Goal: Contribute content: Contribute content

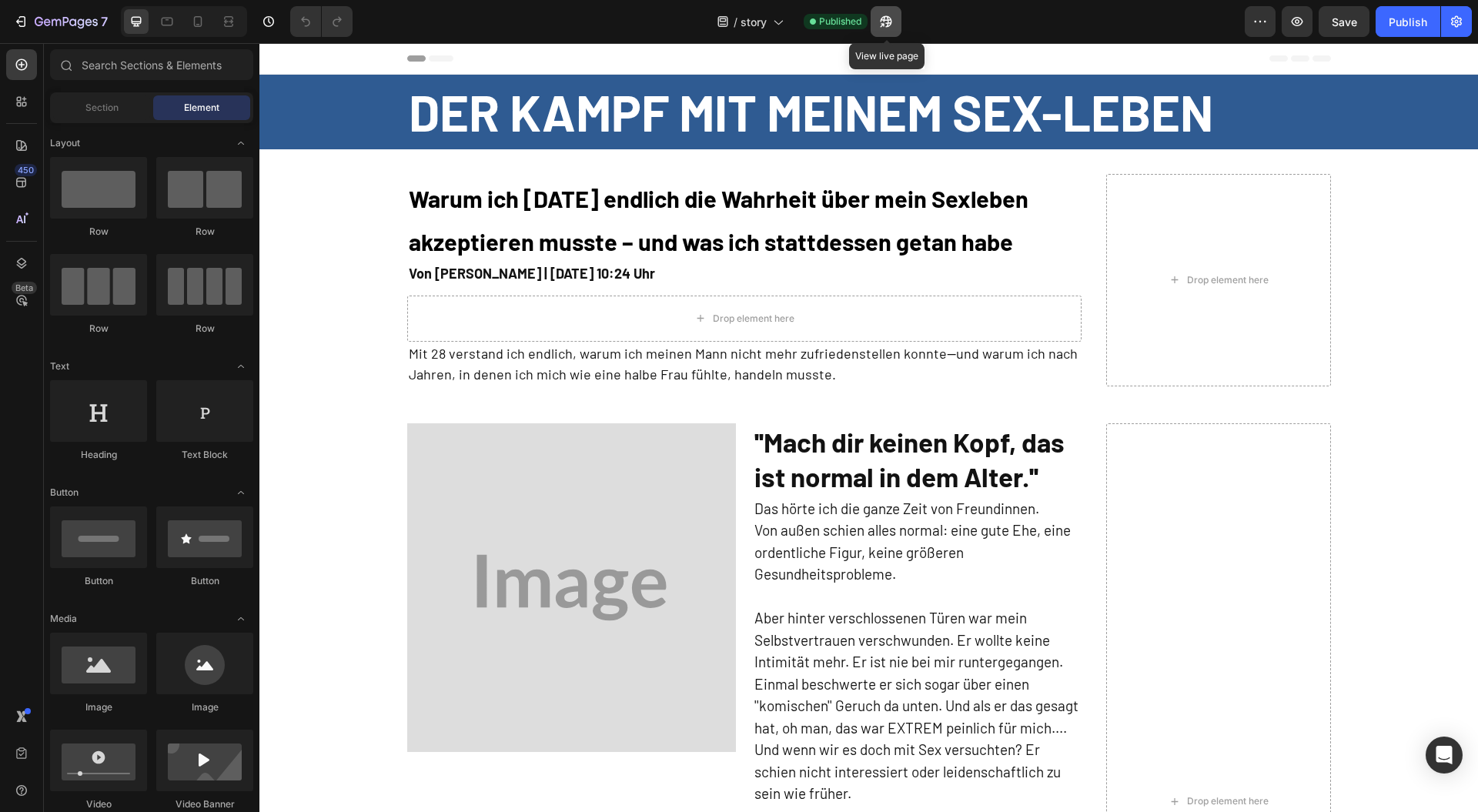
click at [886, 14] on icon "button" at bounding box center [886, 21] width 15 height 15
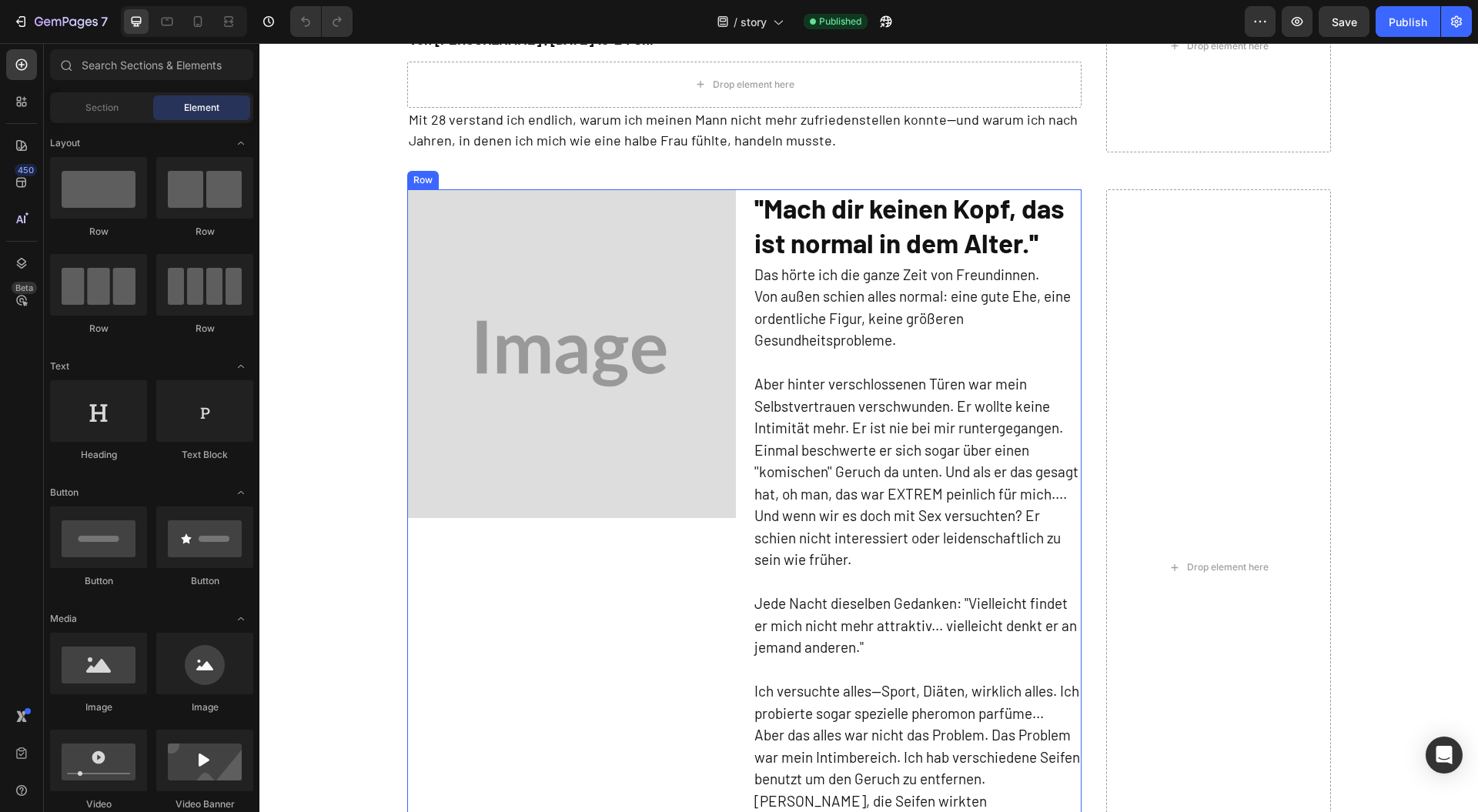
scroll to position [308, 0]
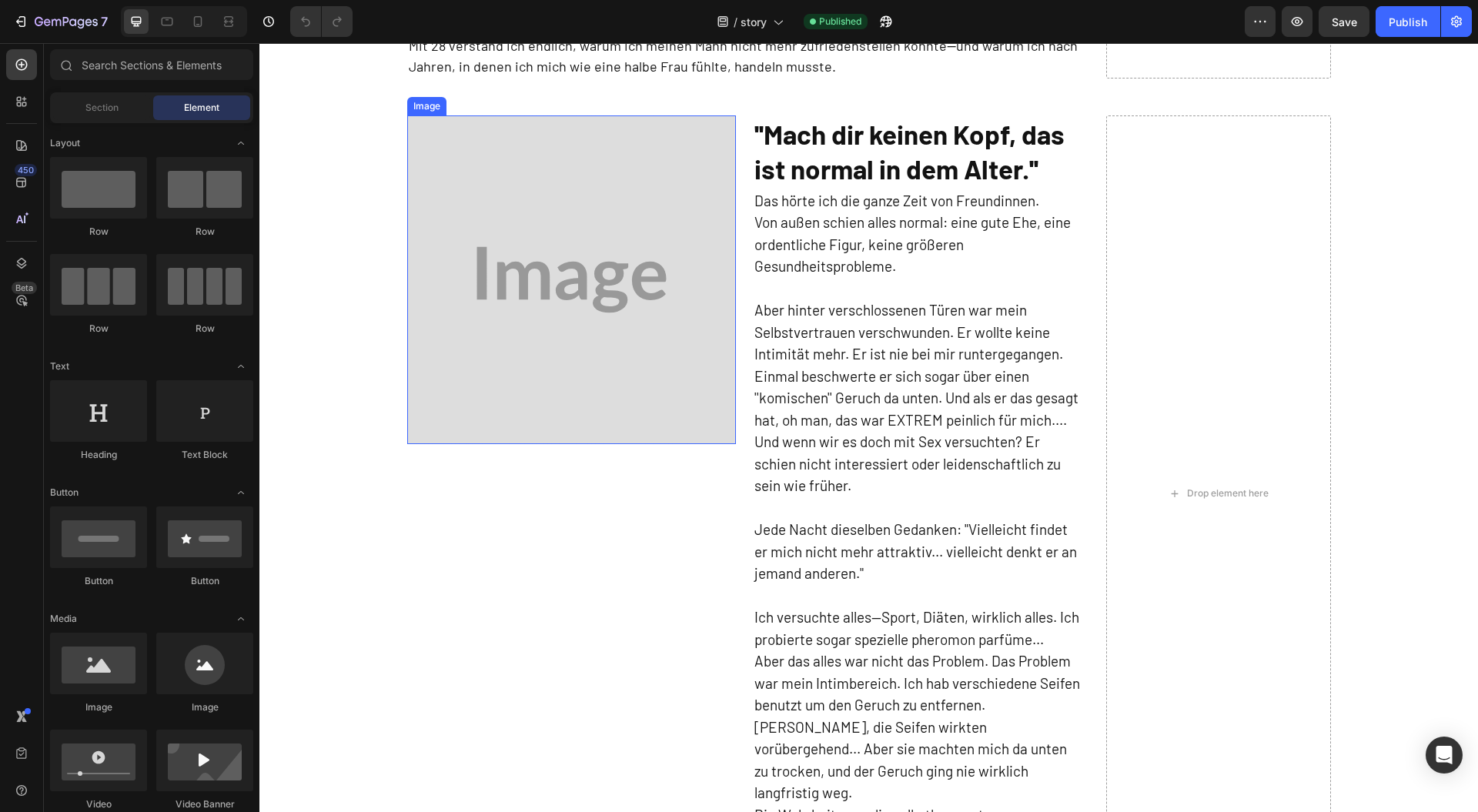
click at [559, 350] on img at bounding box center [572, 280] width 328 height 328
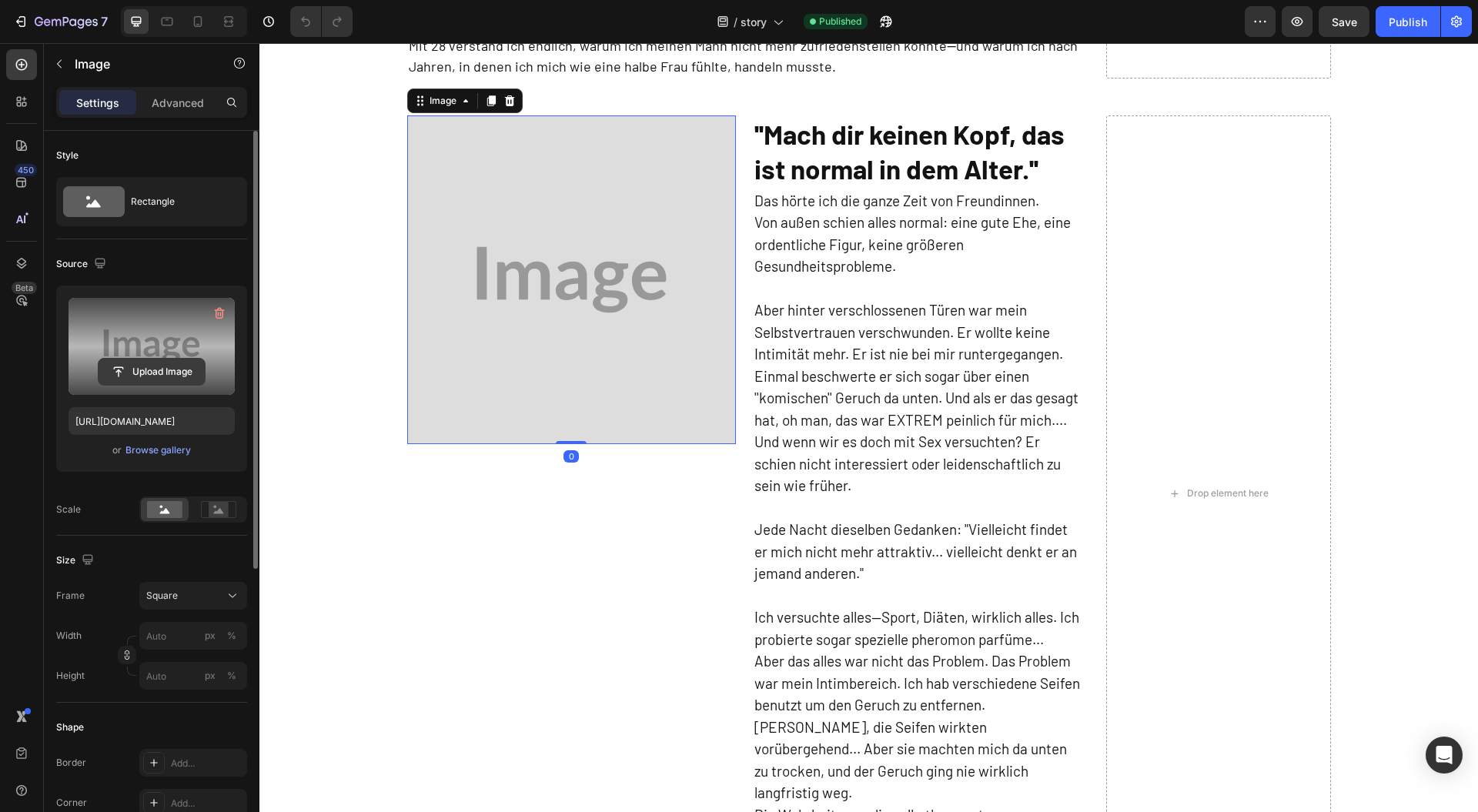
click at [157, 368] on input "file" at bounding box center [152, 371] width 106 height 26
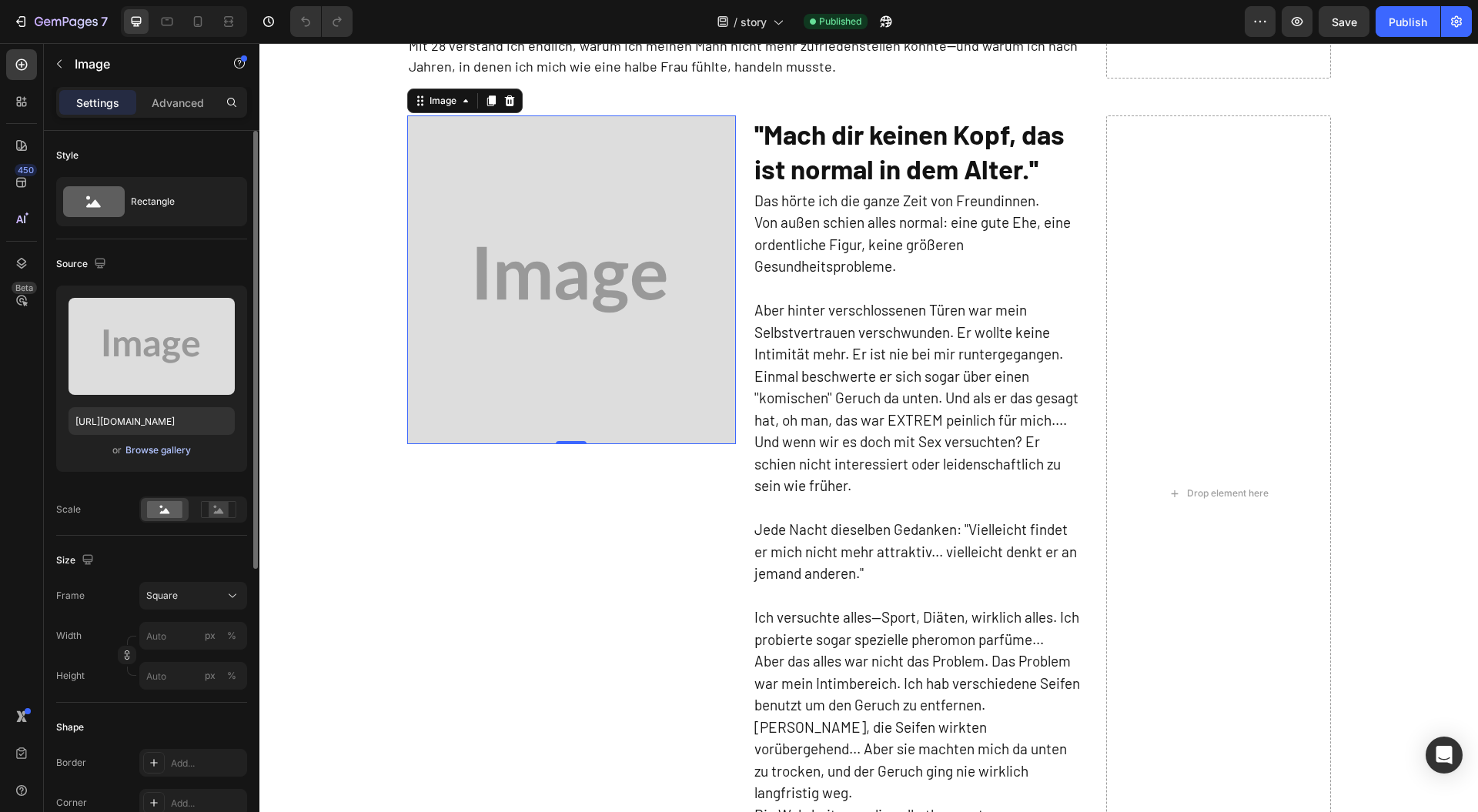
click at [142, 453] on div "Browse gallery" at bounding box center [158, 450] width 66 height 14
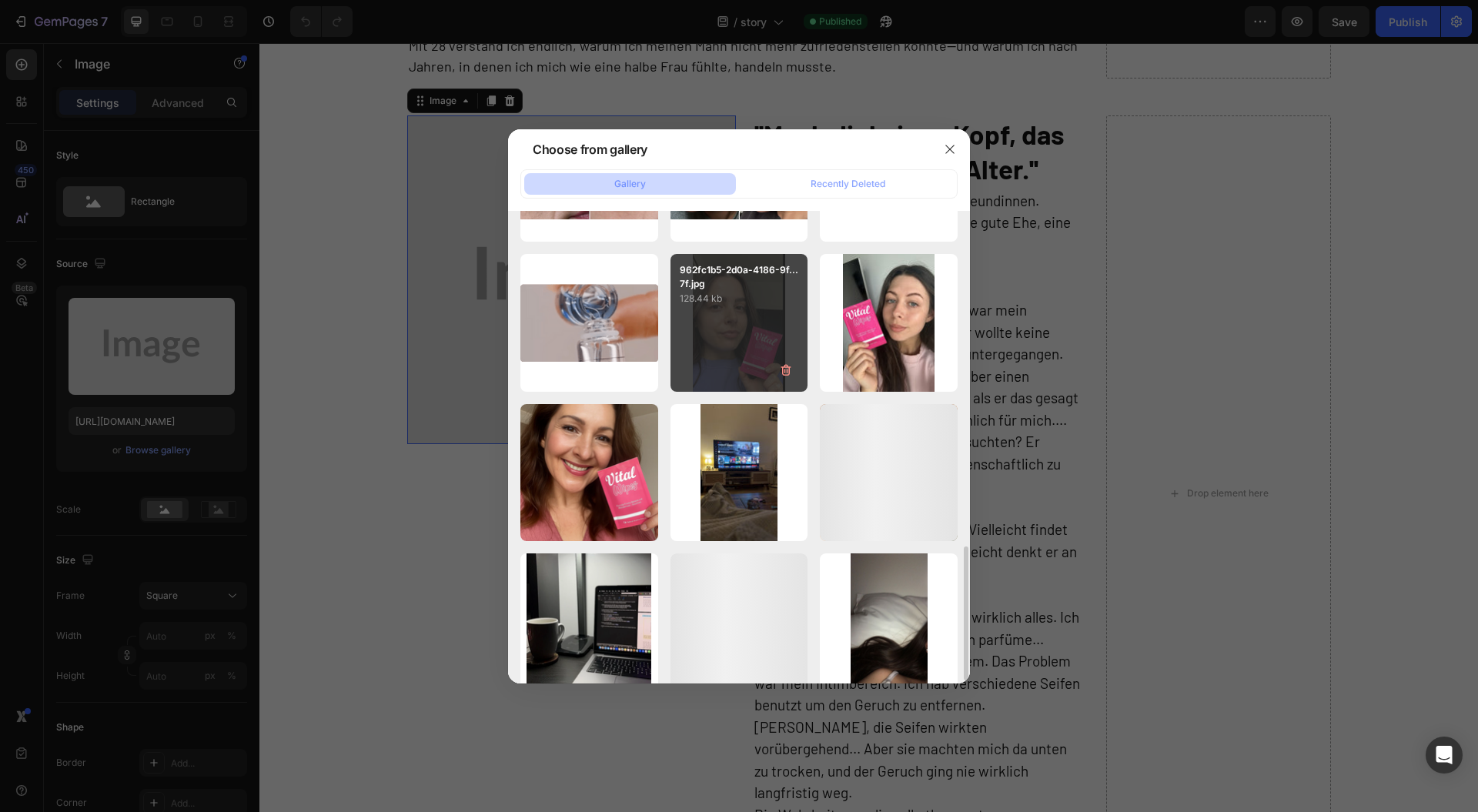
scroll to position [1128, 0]
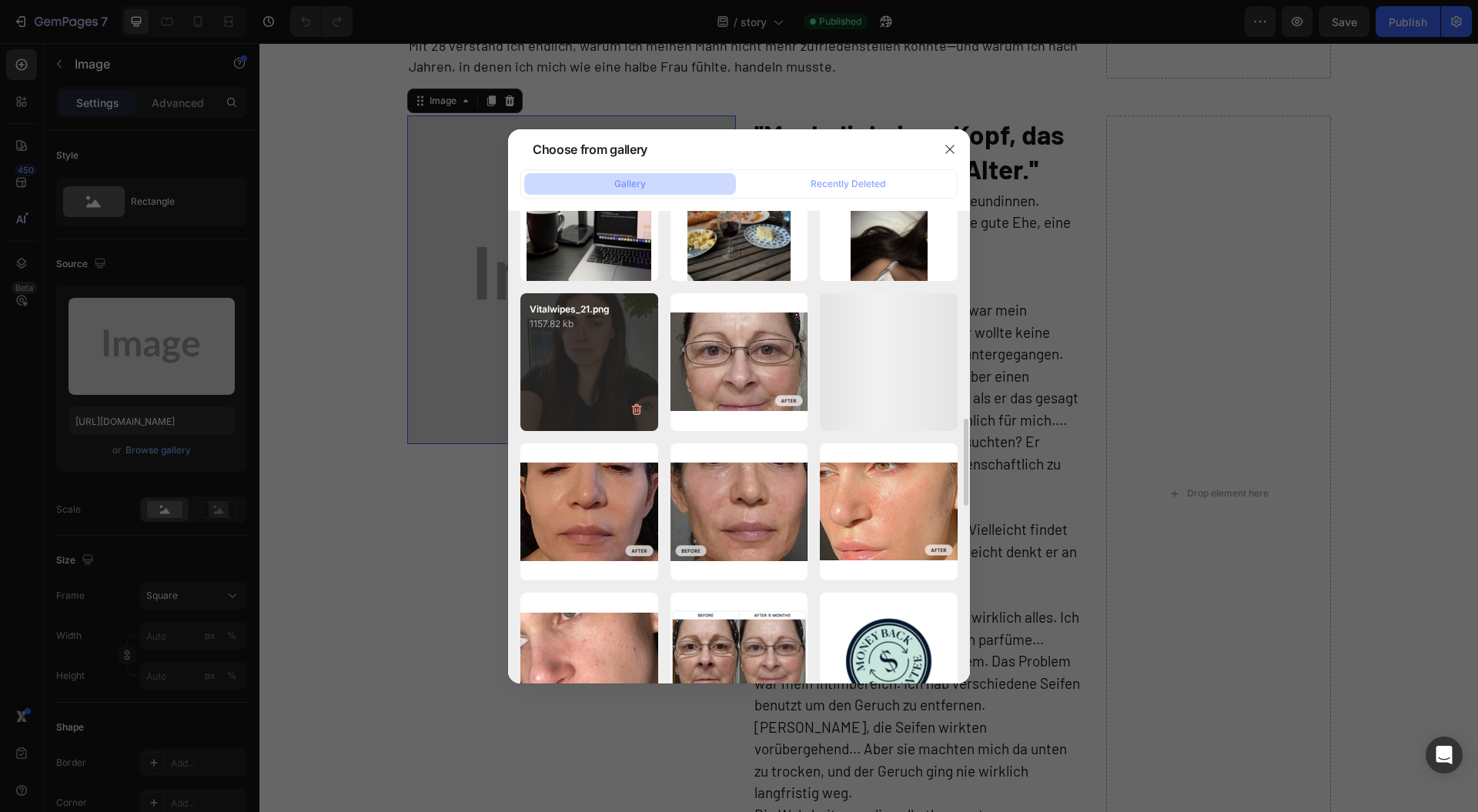
click at [596, 378] on div "Vitalwipes_21.png 1157.82 kb" at bounding box center [589, 362] width 138 height 138
type input "[URL][DOMAIN_NAME]"
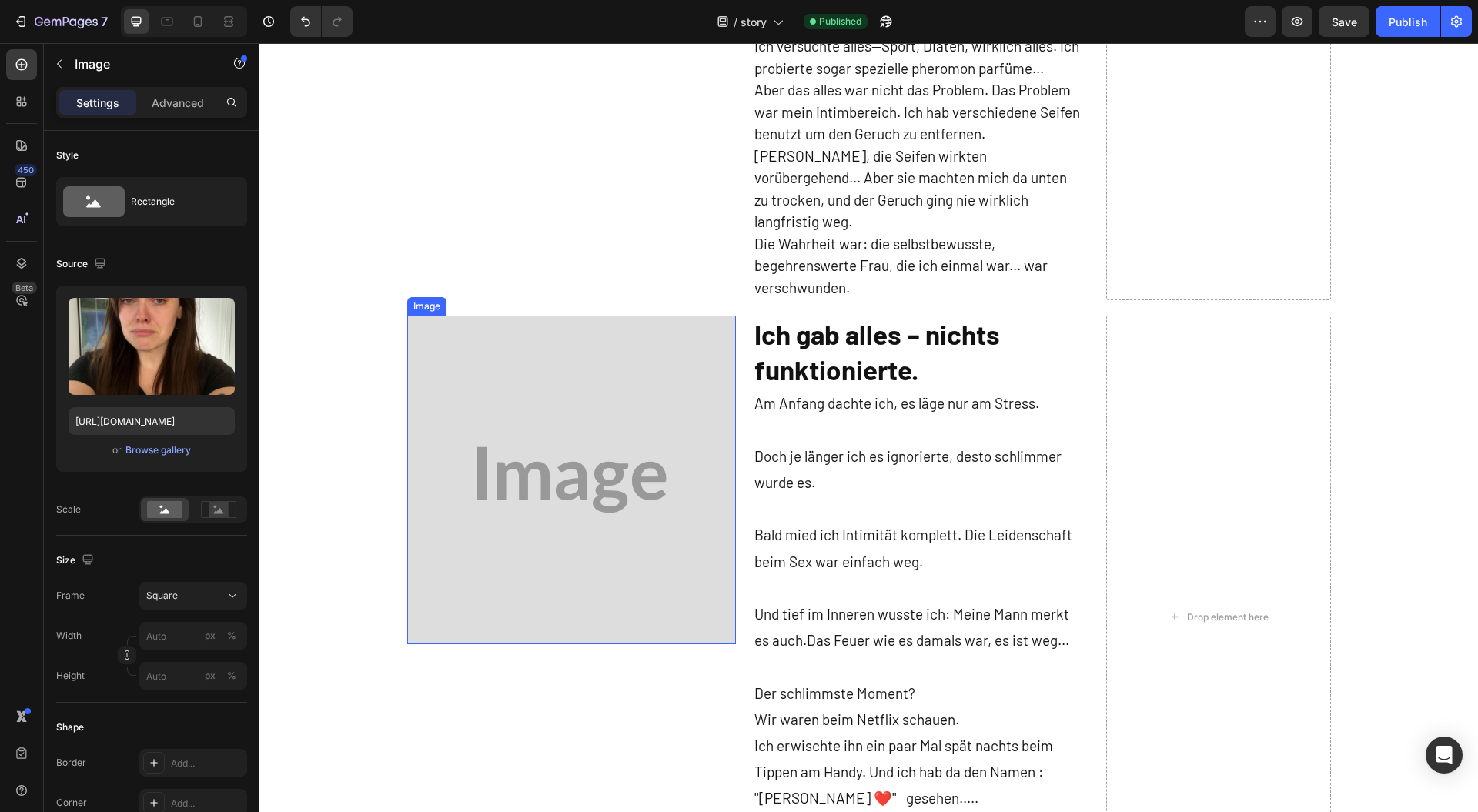
scroll to position [923, 0]
click at [567, 511] on img at bounding box center [572, 478] width 328 height 328
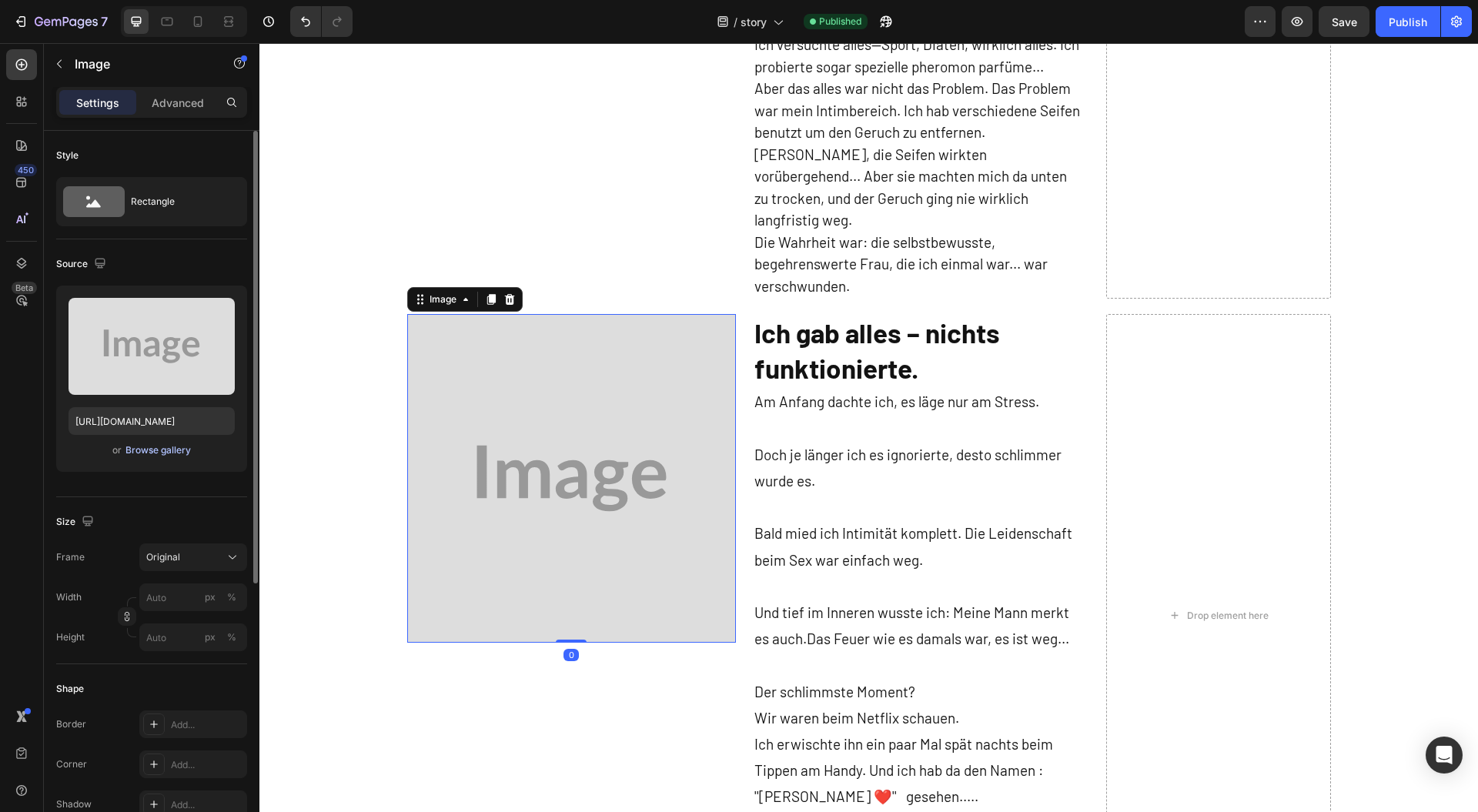
click at [145, 453] on div "Browse gallery" at bounding box center [158, 450] width 66 height 14
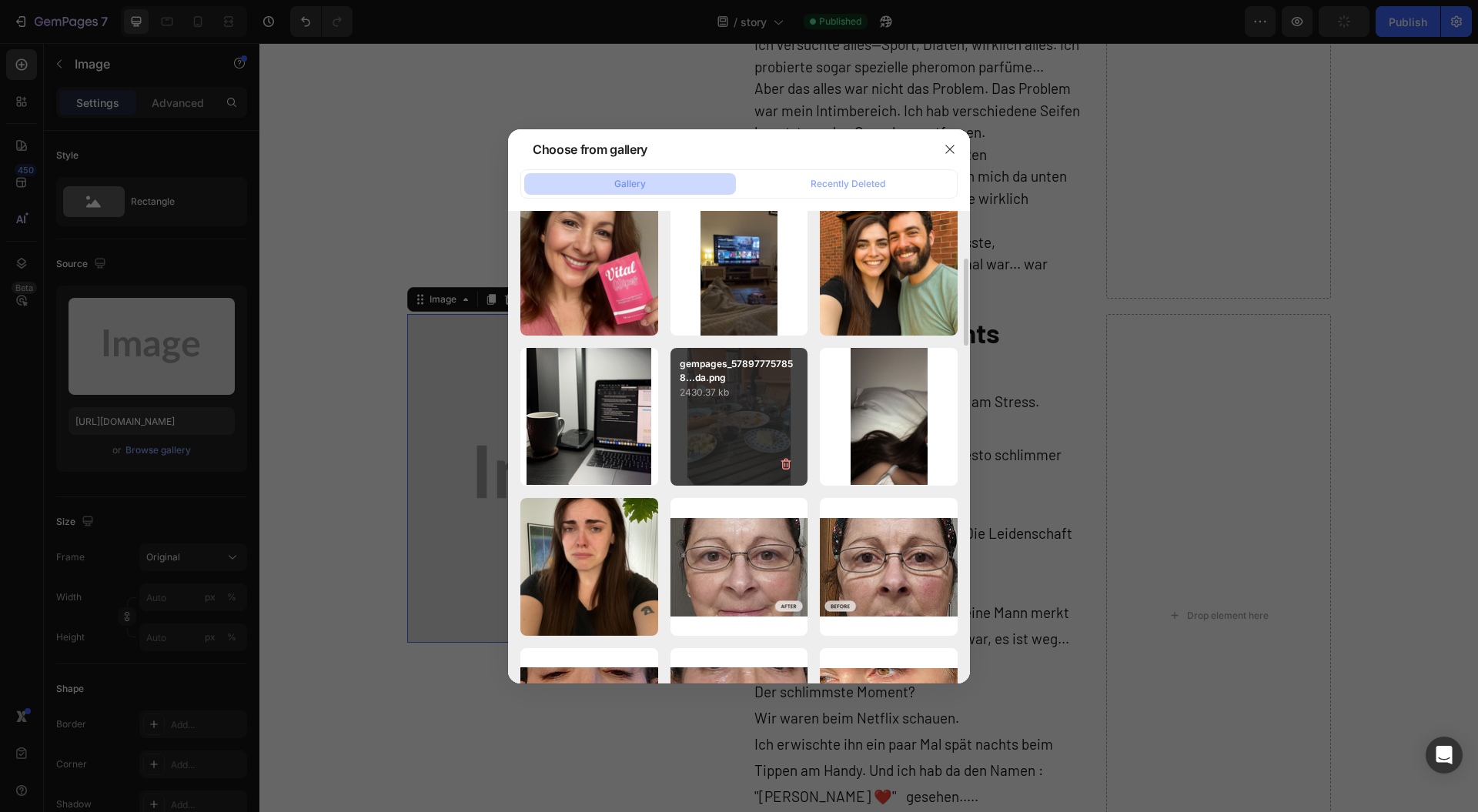
scroll to position [821, 0]
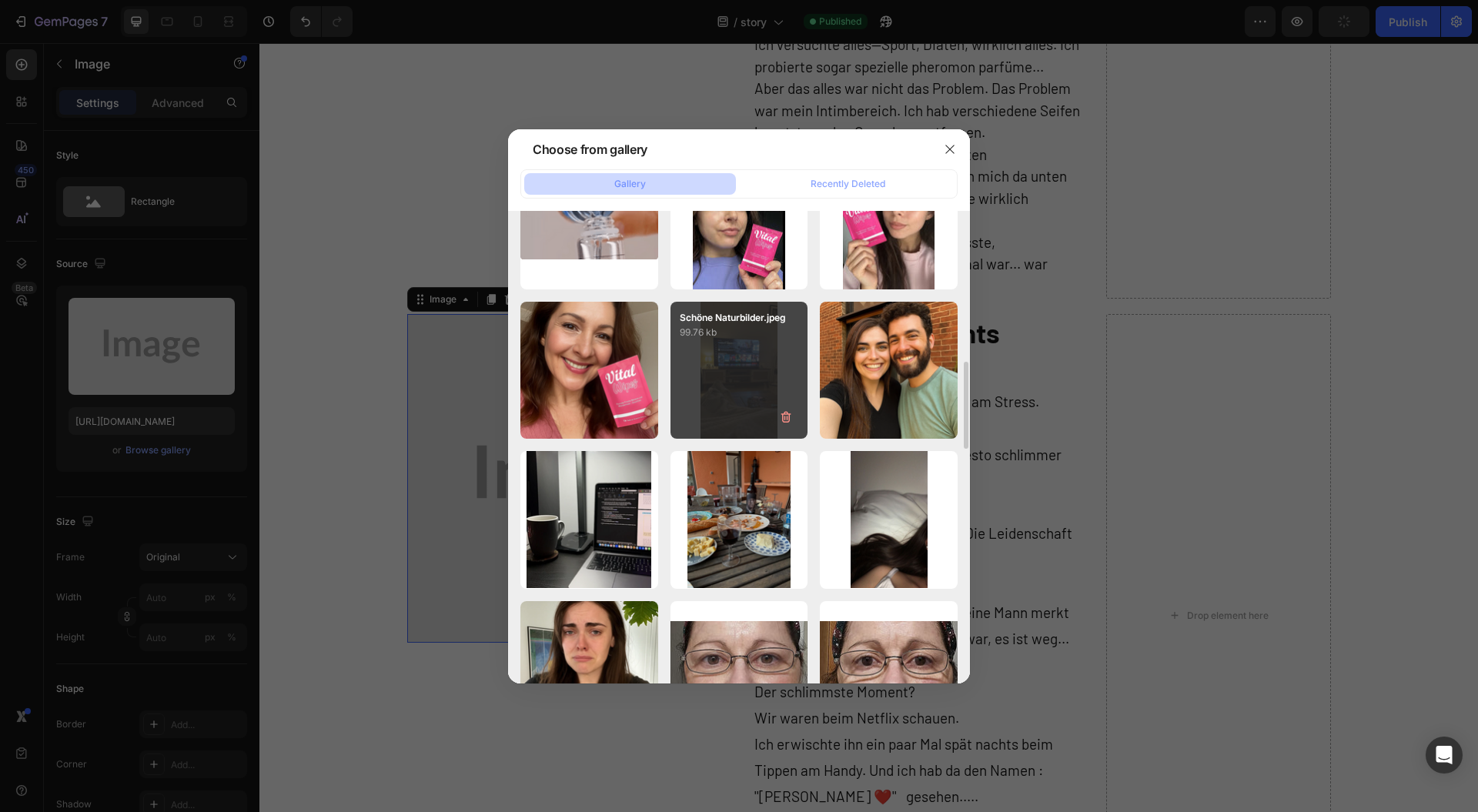
click at [710, 378] on div "Schöne Naturbilder.jpeg 99.76 kb" at bounding box center [739, 370] width 138 height 138
type input "[URL][DOMAIN_NAME]"
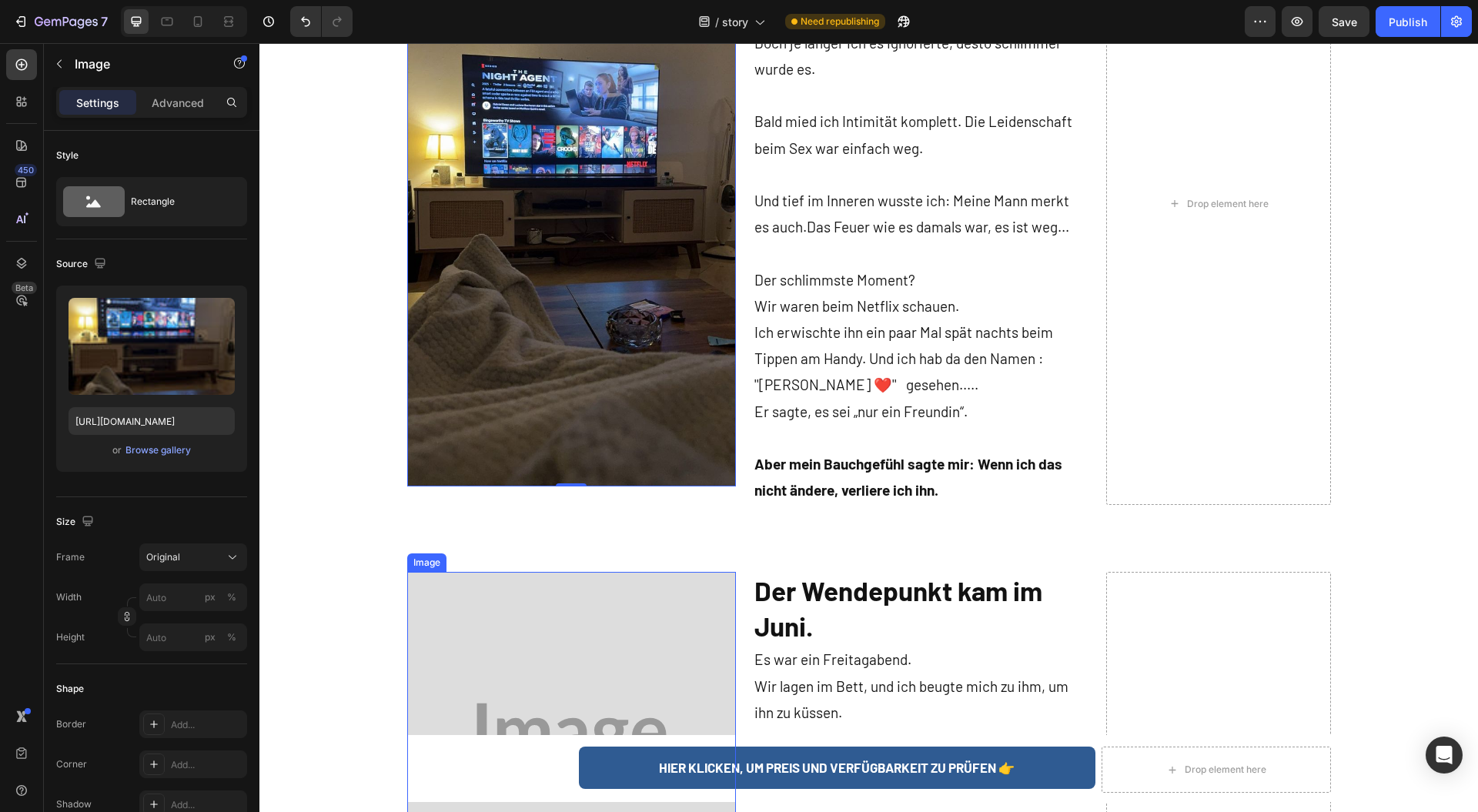
scroll to position [1641, 0]
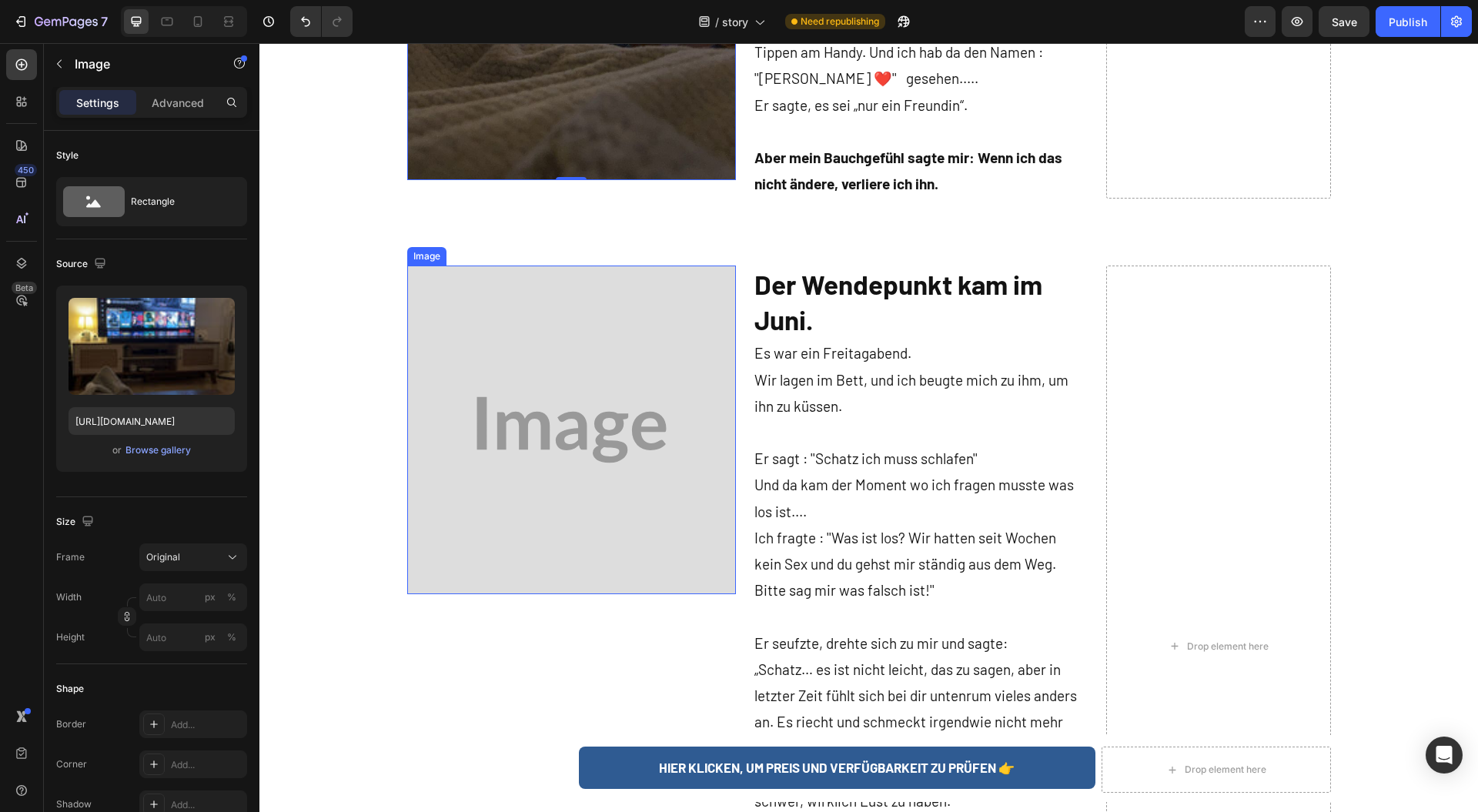
click at [477, 397] on img at bounding box center [572, 430] width 328 height 328
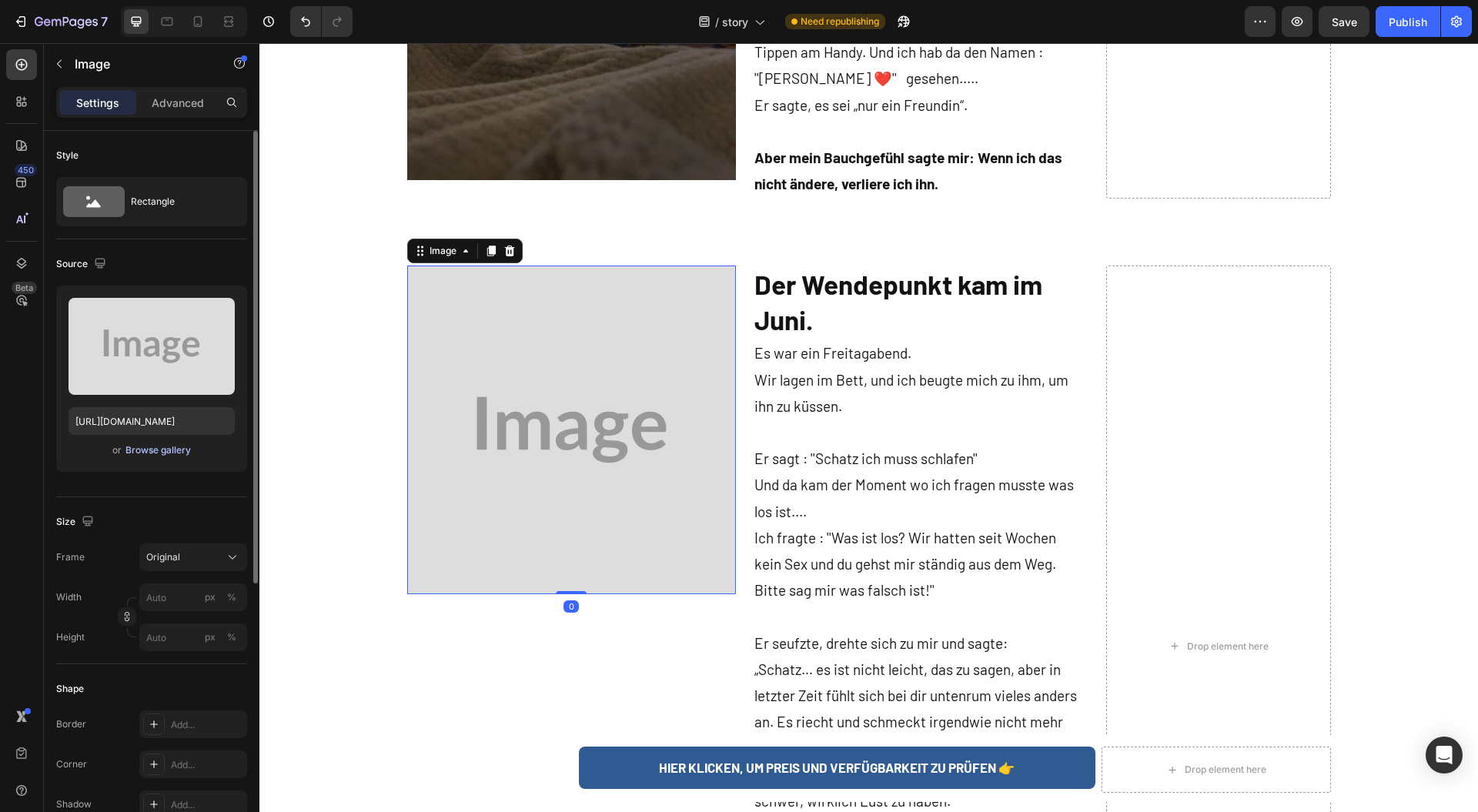
click at [161, 453] on div "Browse gallery" at bounding box center [158, 450] width 66 height 14
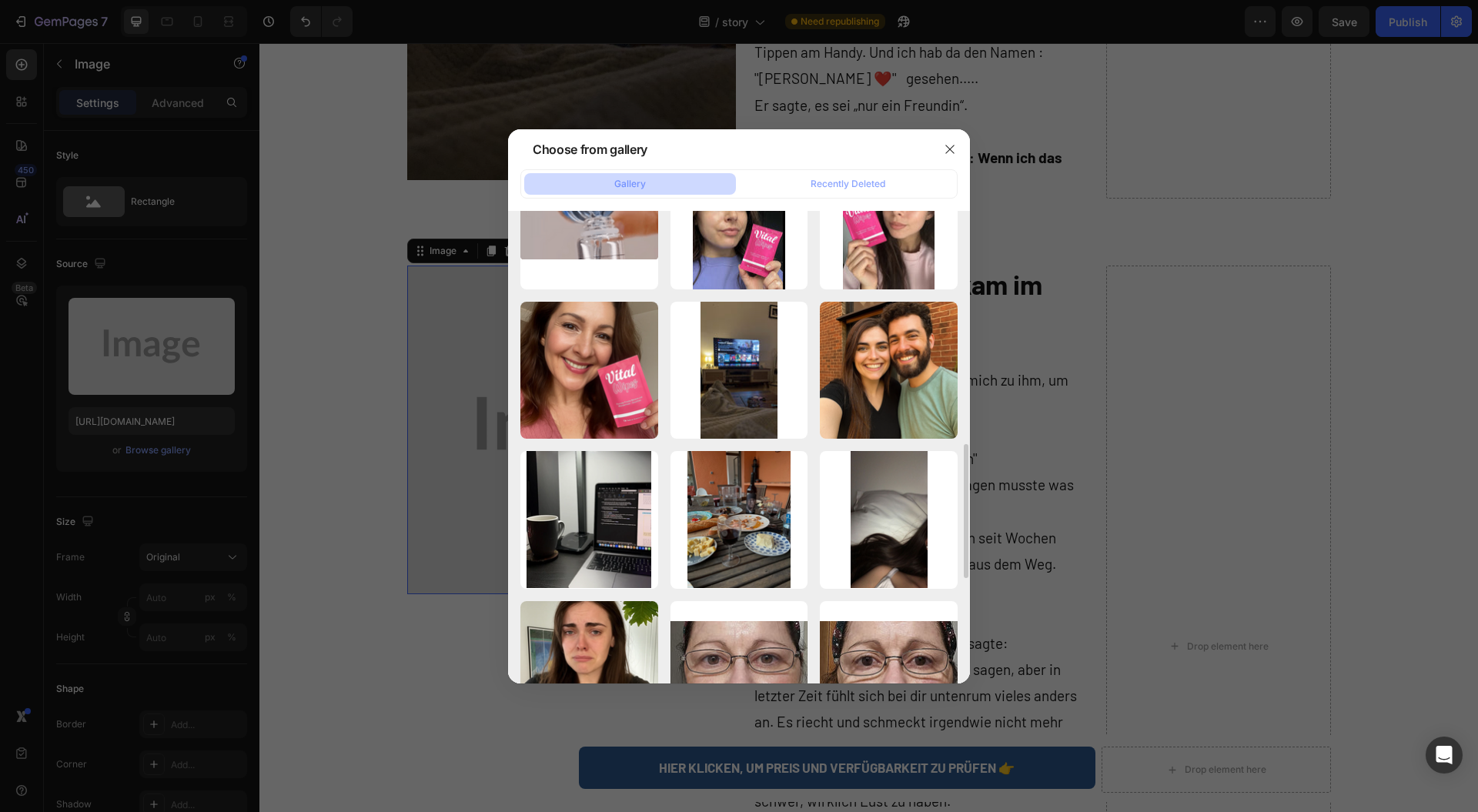
scroll to position [923, 0]
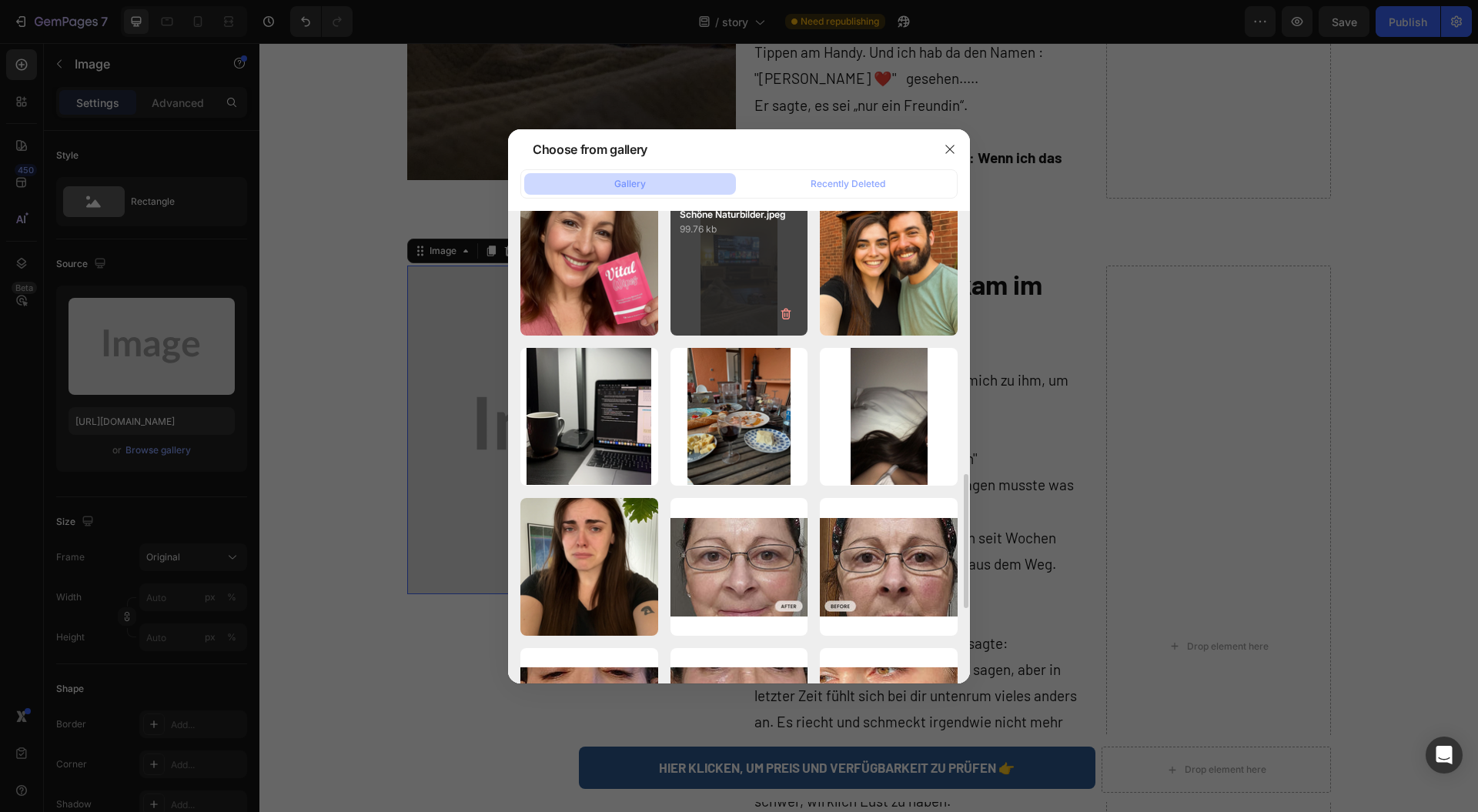
click at [0, 0] on div "82a1a8bb378faa6093a58...73.png 802.37 kb" at bounding box center [0, 0] width 0 height 0
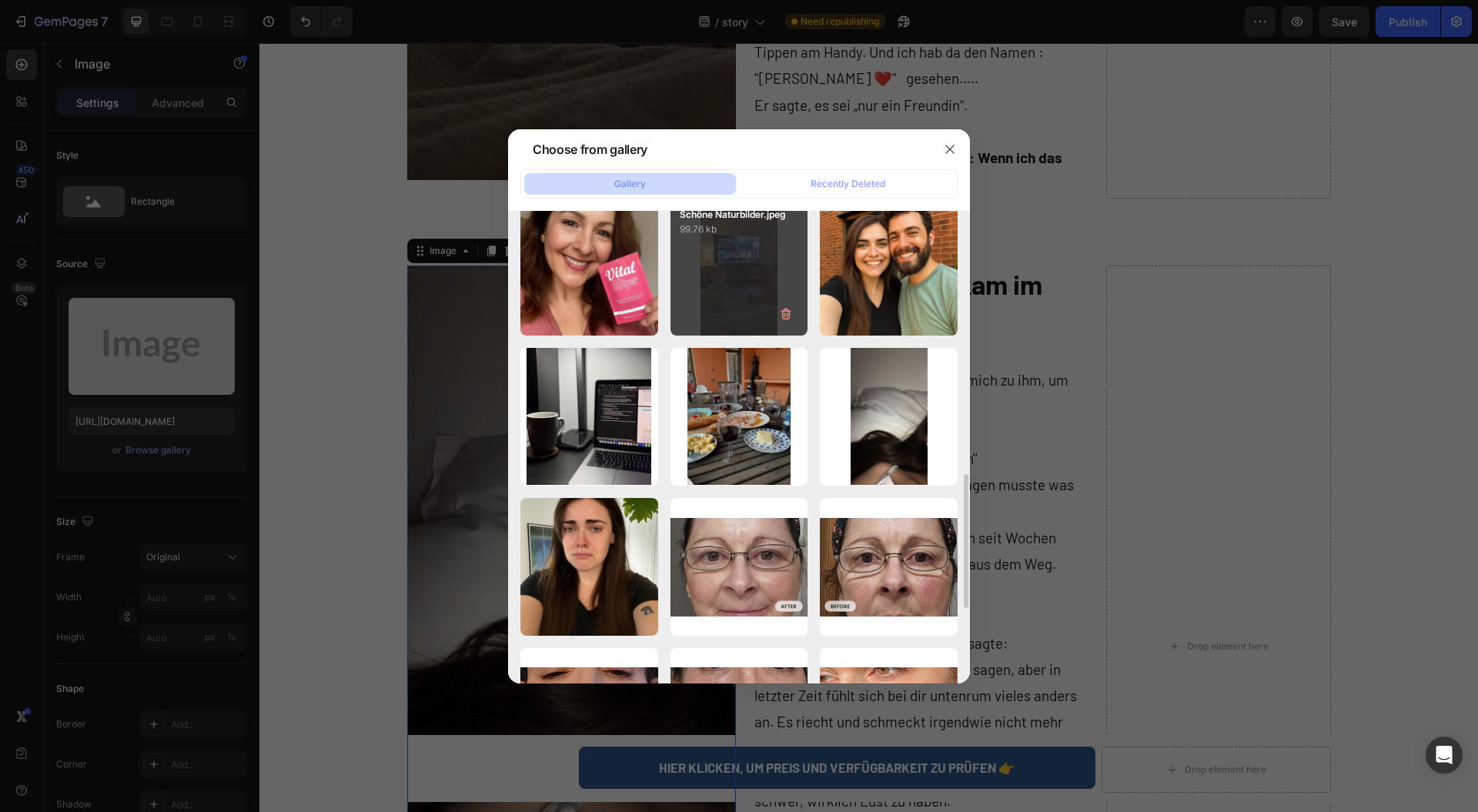
type input "[URL][DOMAIN_NAME]"
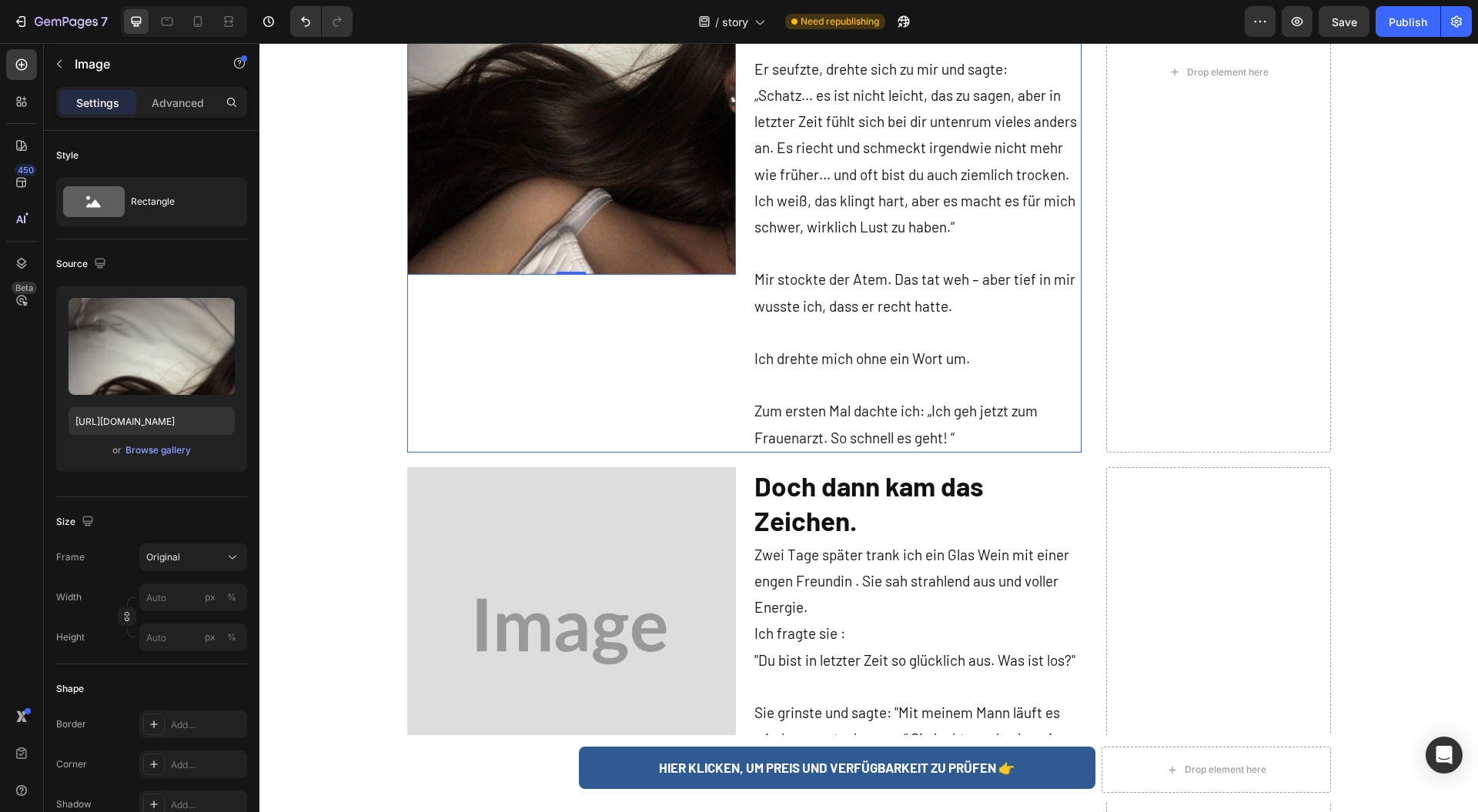
scroll to position [2256, 0]
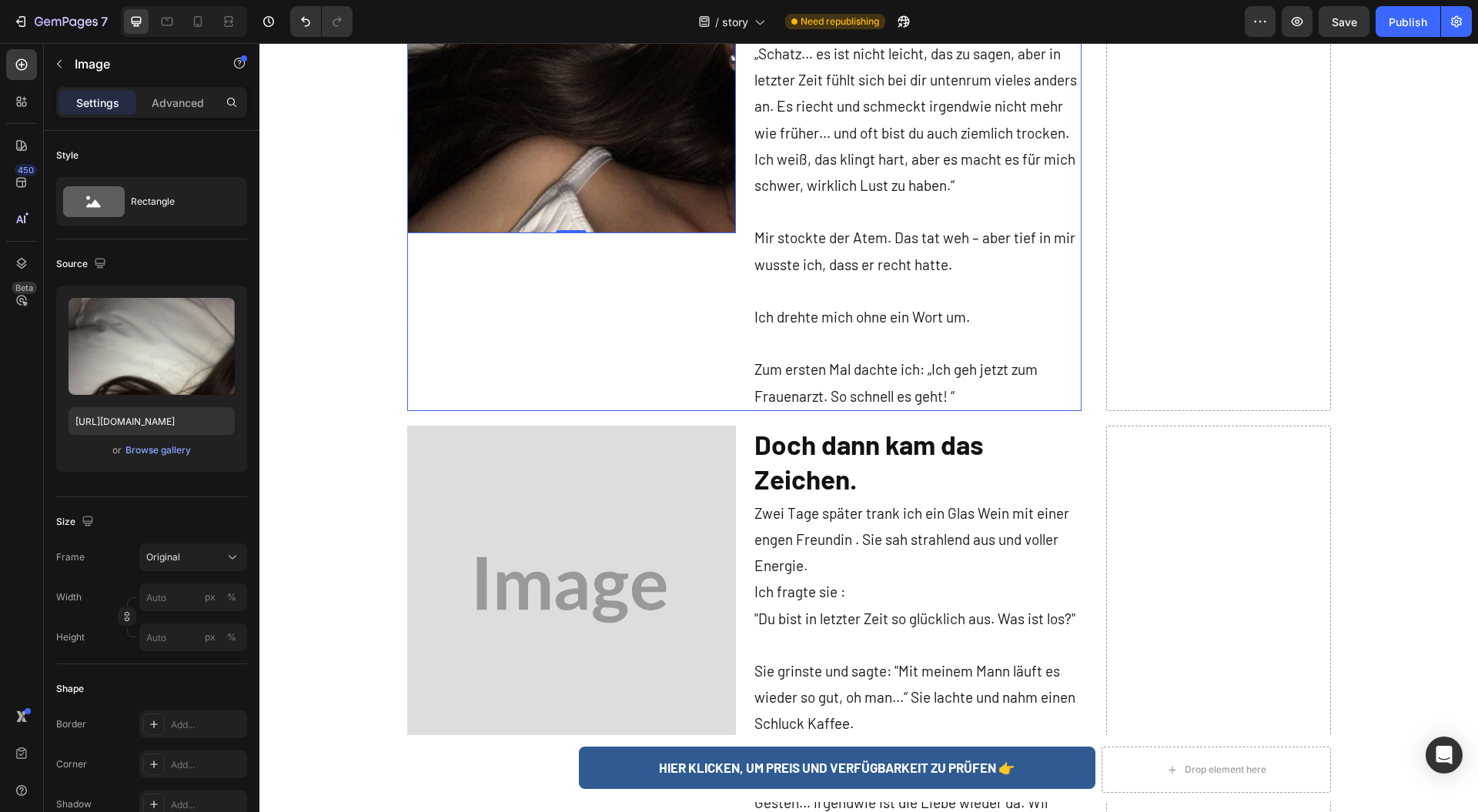
click at [560, 511] on img at bounding box center [572, 590] width 328 height 328
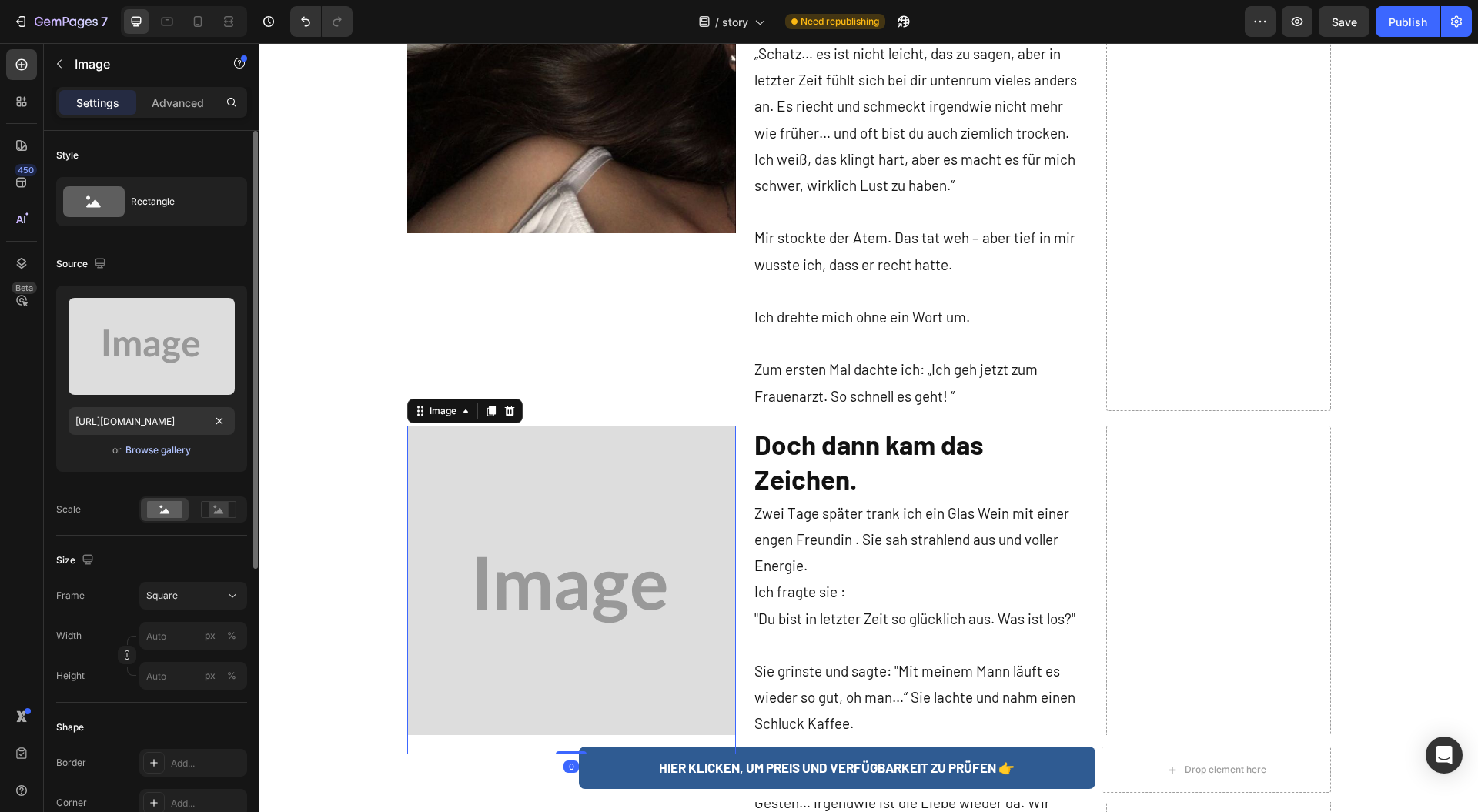
click at [161, 451] on div "Browse gallery" at bounding box center [158, 450] width 66 height 14
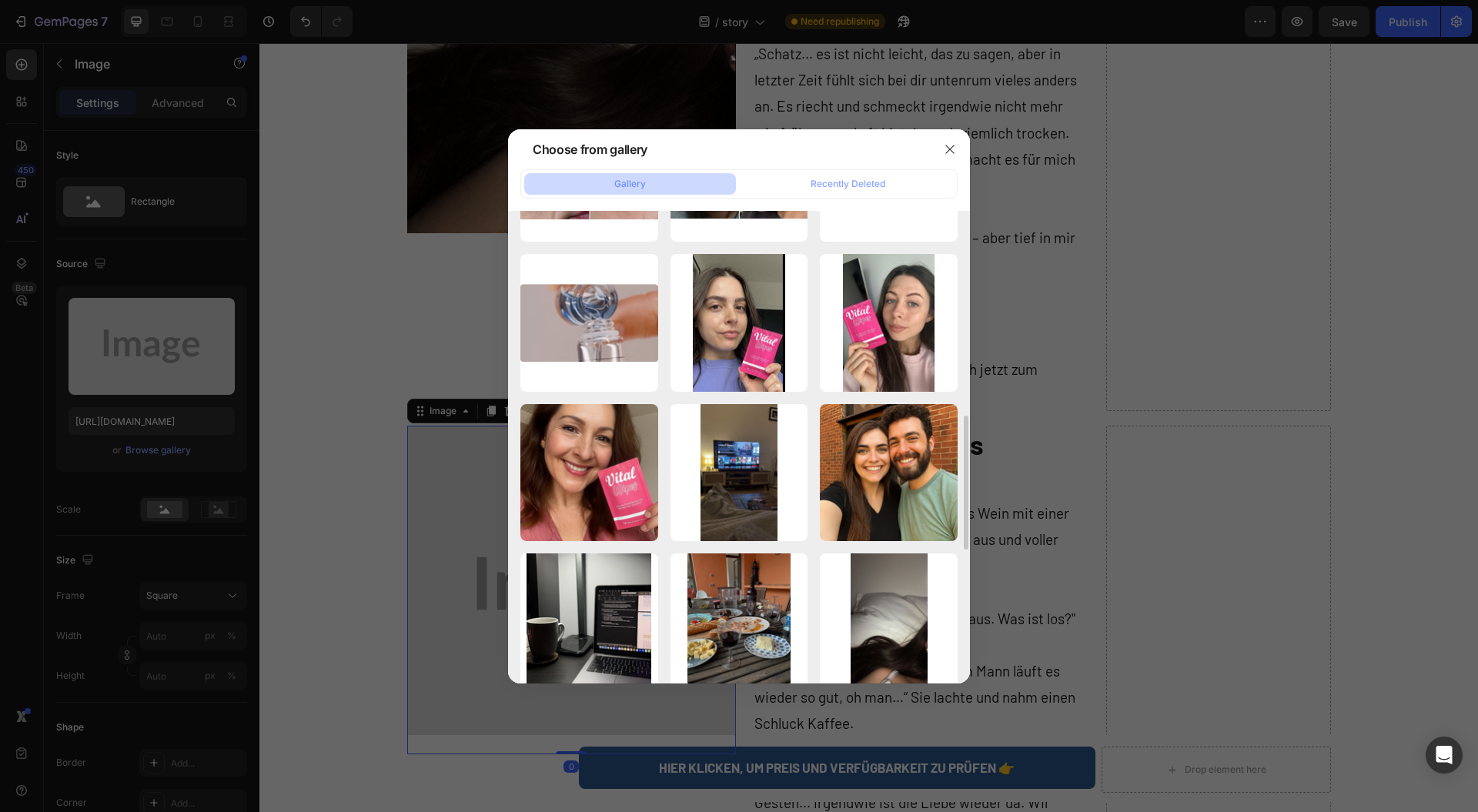
scroll to position [923, 0]
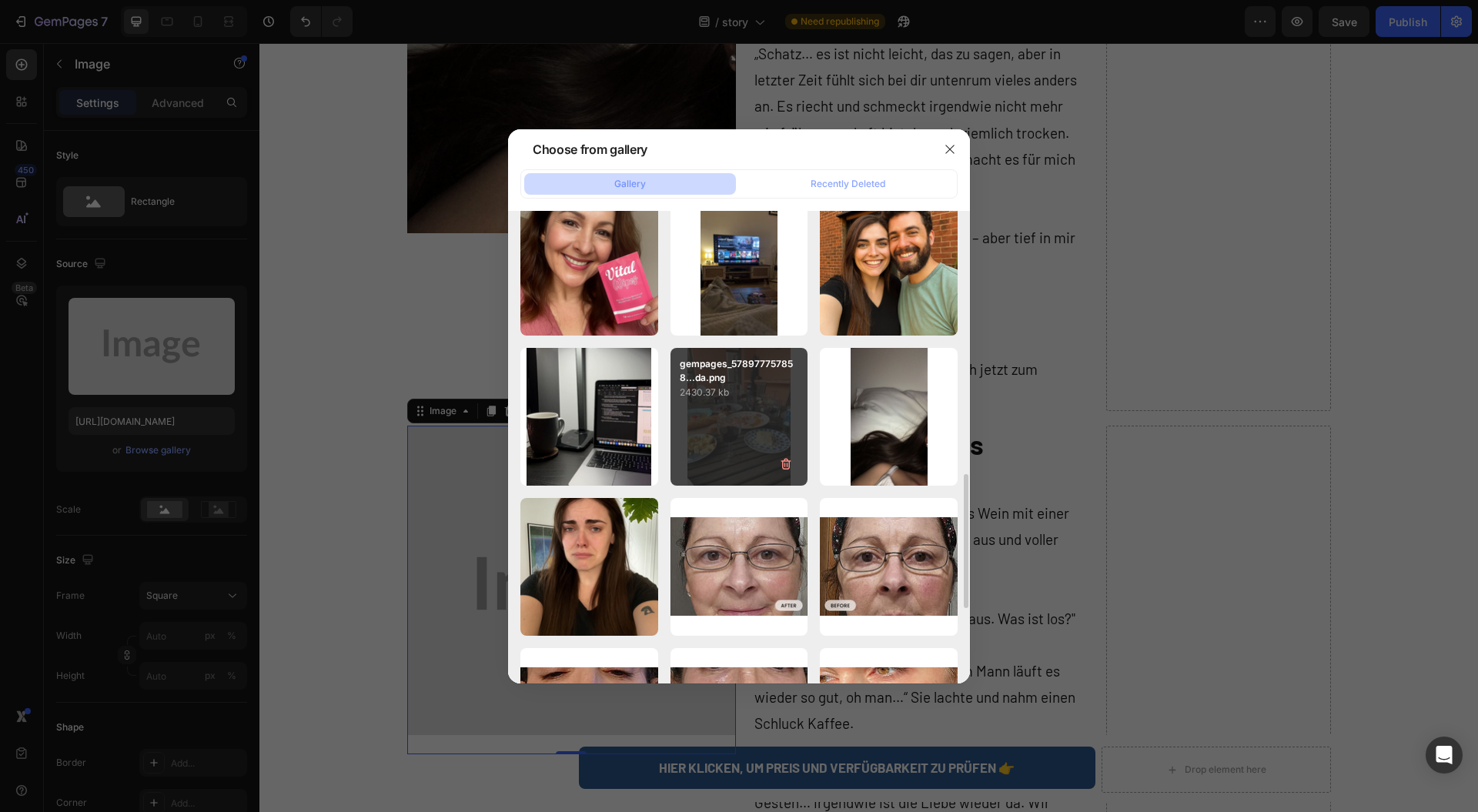
click at [700, 449] on div "gempages_578977757858...da.png 2430.37 kb" at bounding box center [739, 416] width 138 height 138
type input "[URL][DOMAIN_NAME]"
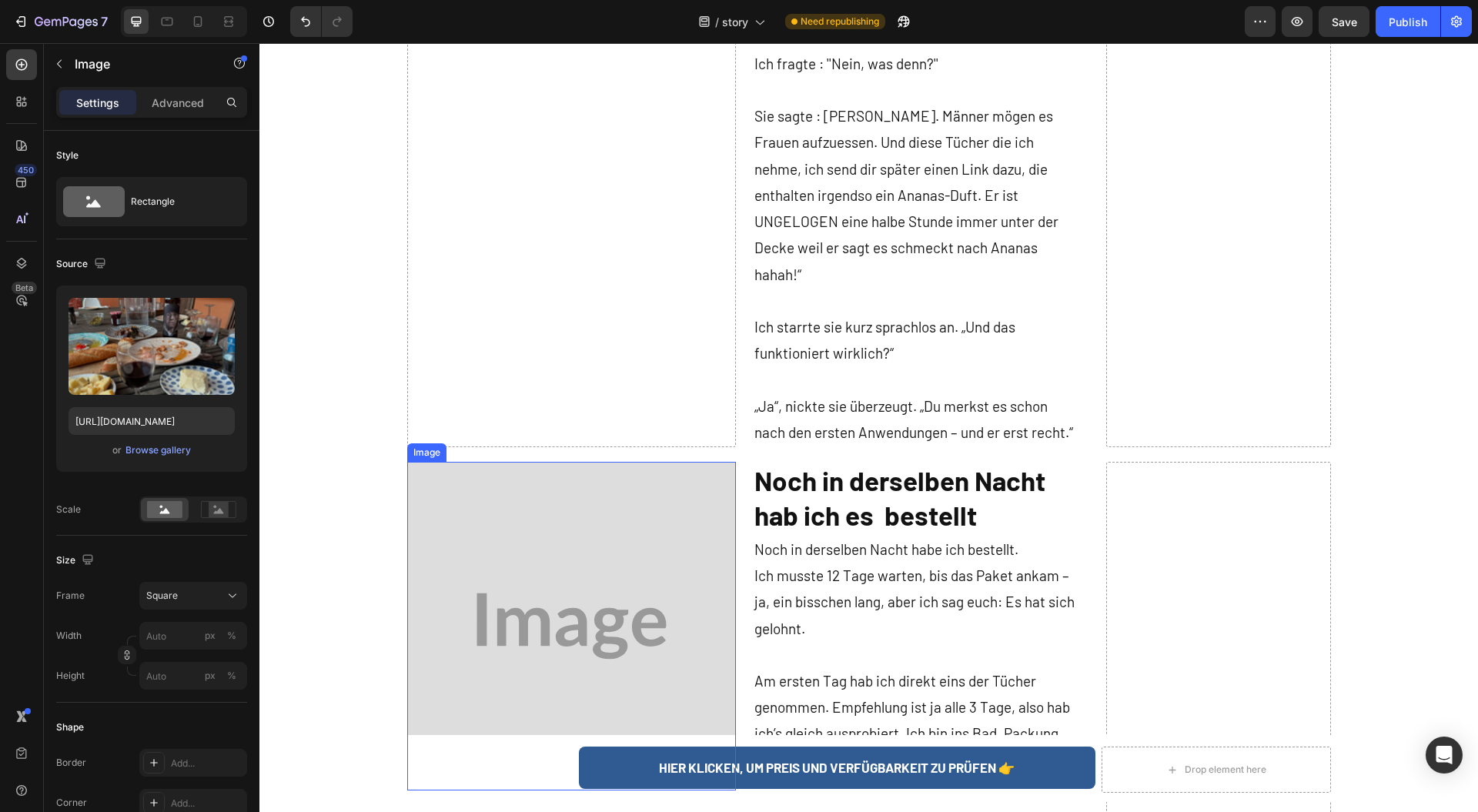
scroll to position [4001, 0]
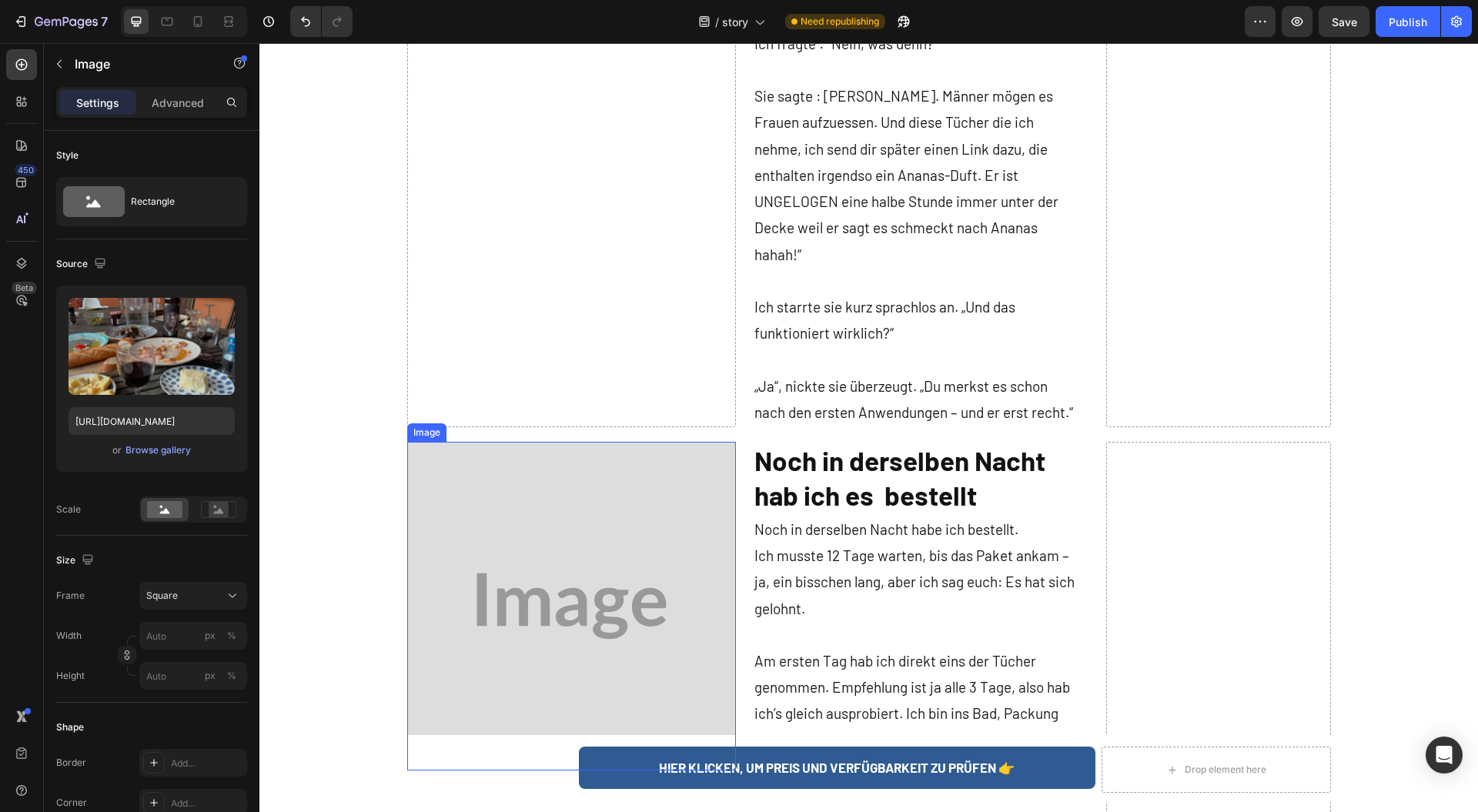
click at [526, 549] on img at bounding box center [572, 605] width 328 height 328
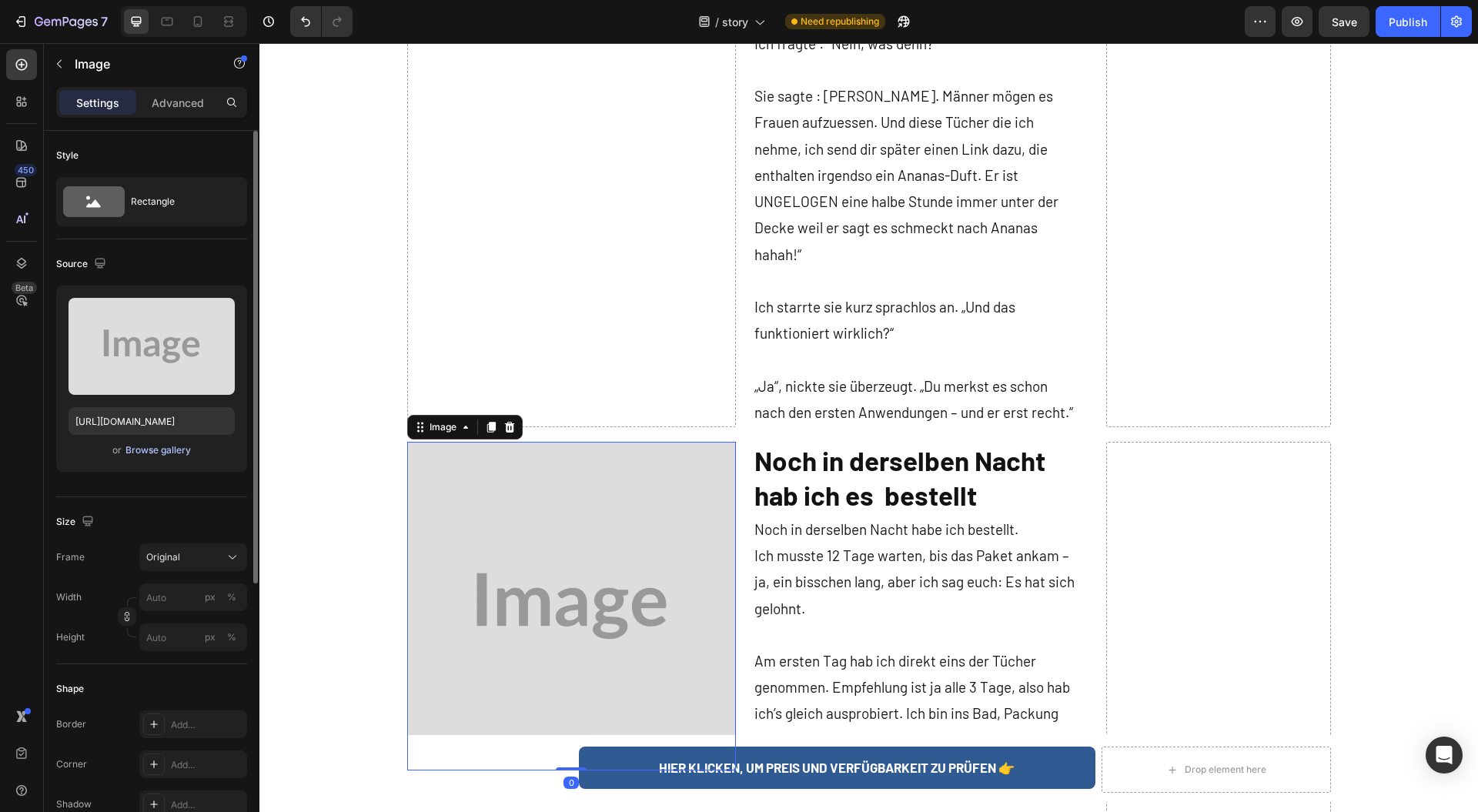
click at [166, 453] on div "Browse gallery" at bounding box center [158, 450] width 66 height 14
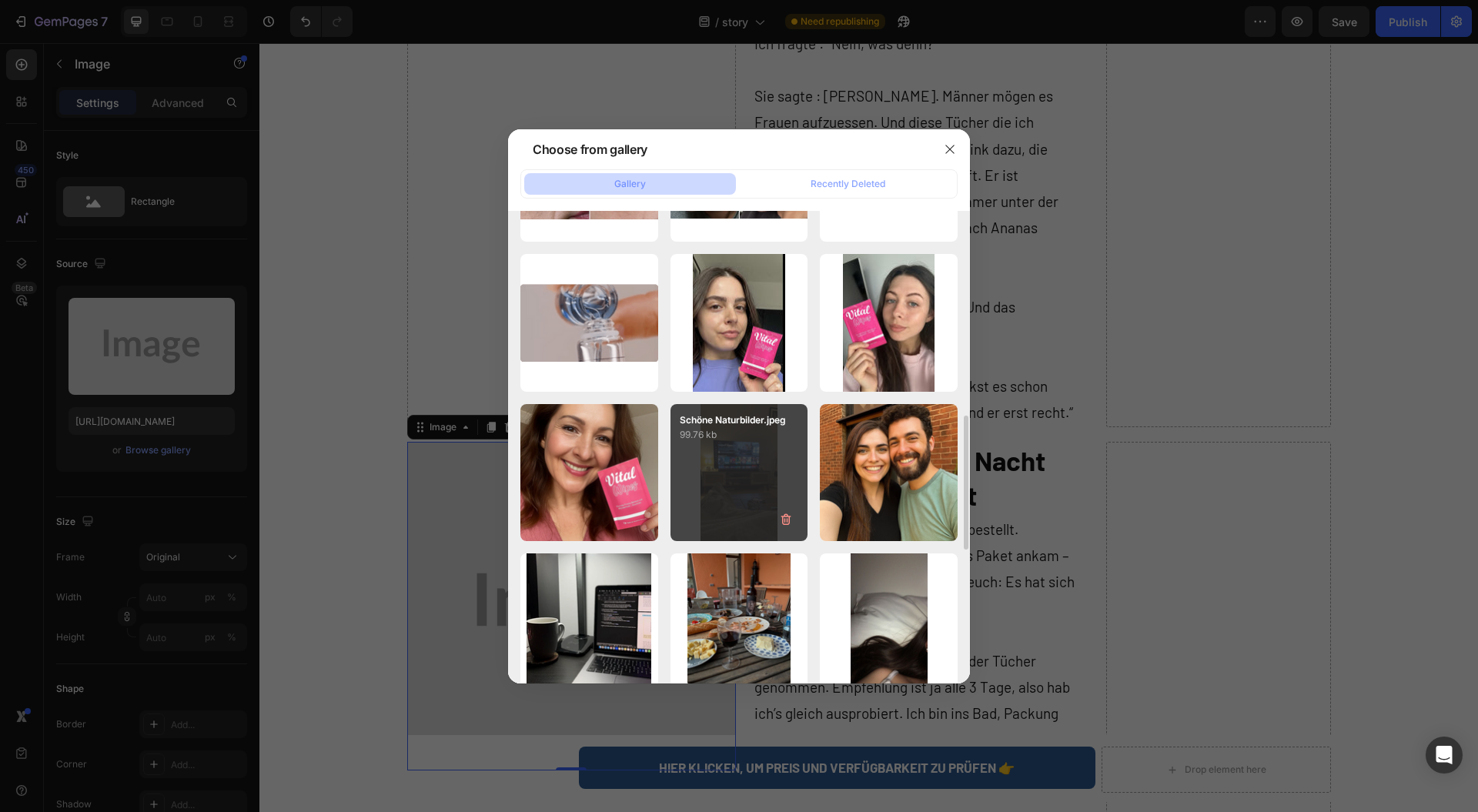
scroll to position [1025, 0]
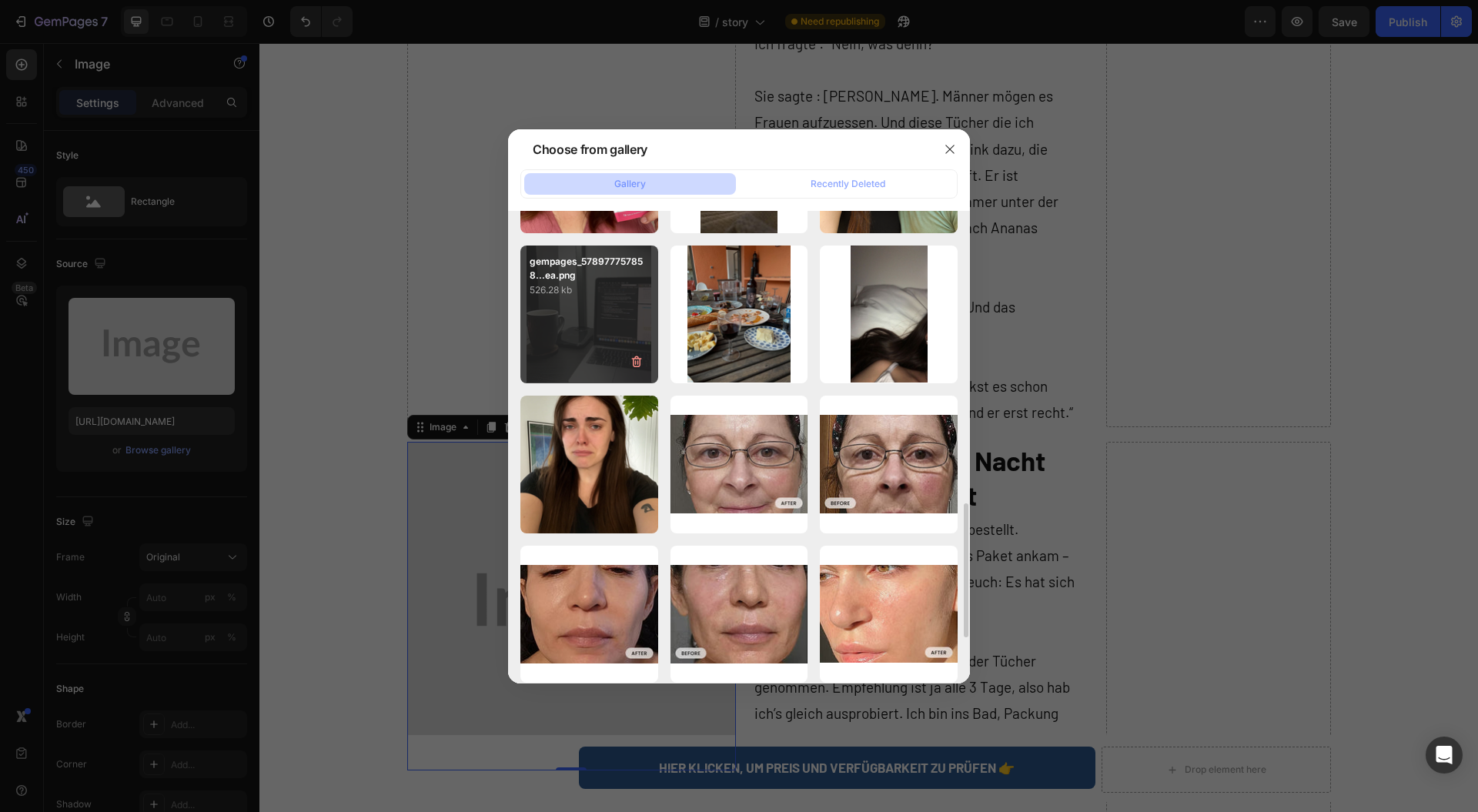
click at [539, 352] on div "gempages_578977757858...ea.png 526.28 kb" at bounding box center [589, 314] width 138 height 138
type input "[URL][DOMAIN_NAME]"
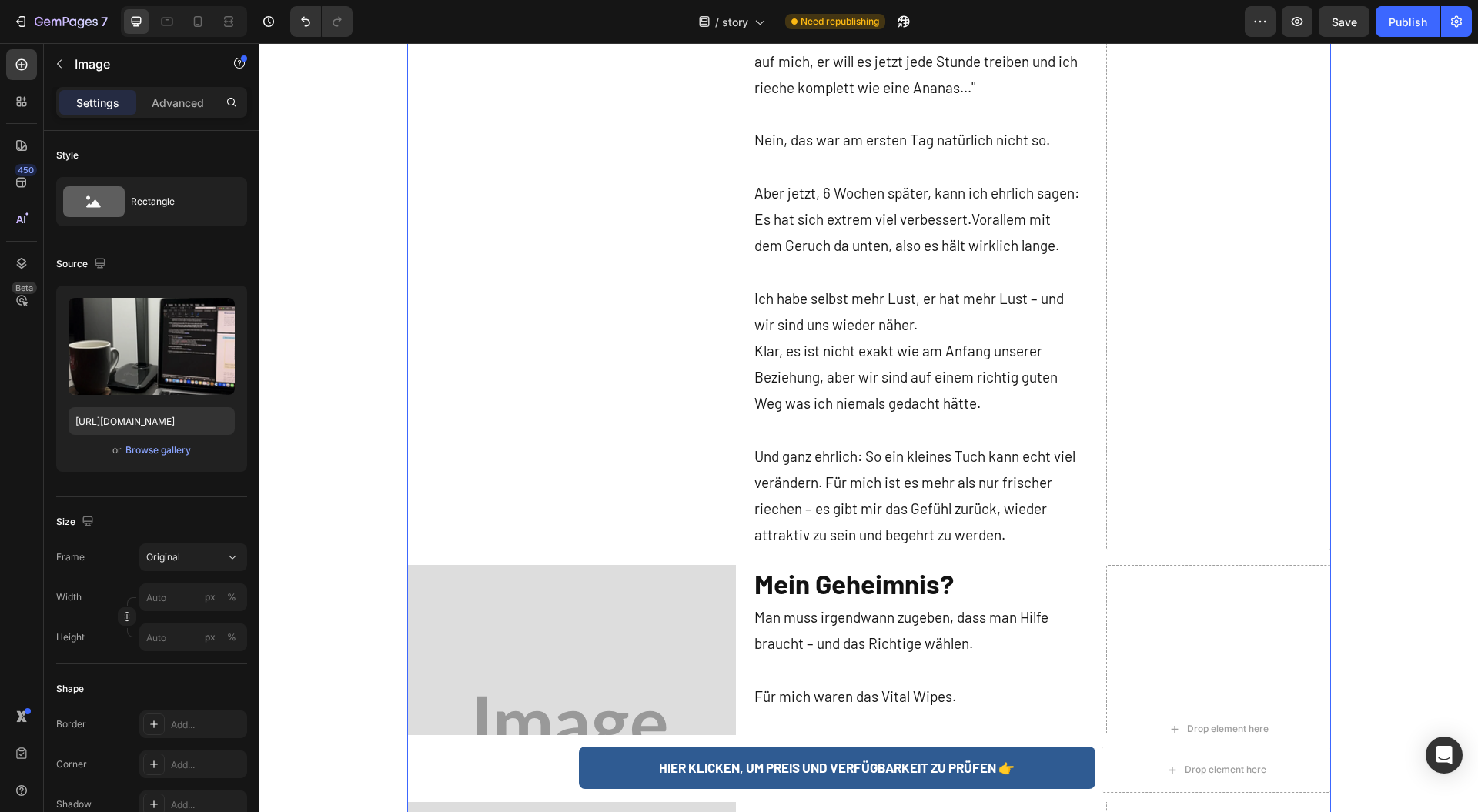
scroll to position [5437, 0]
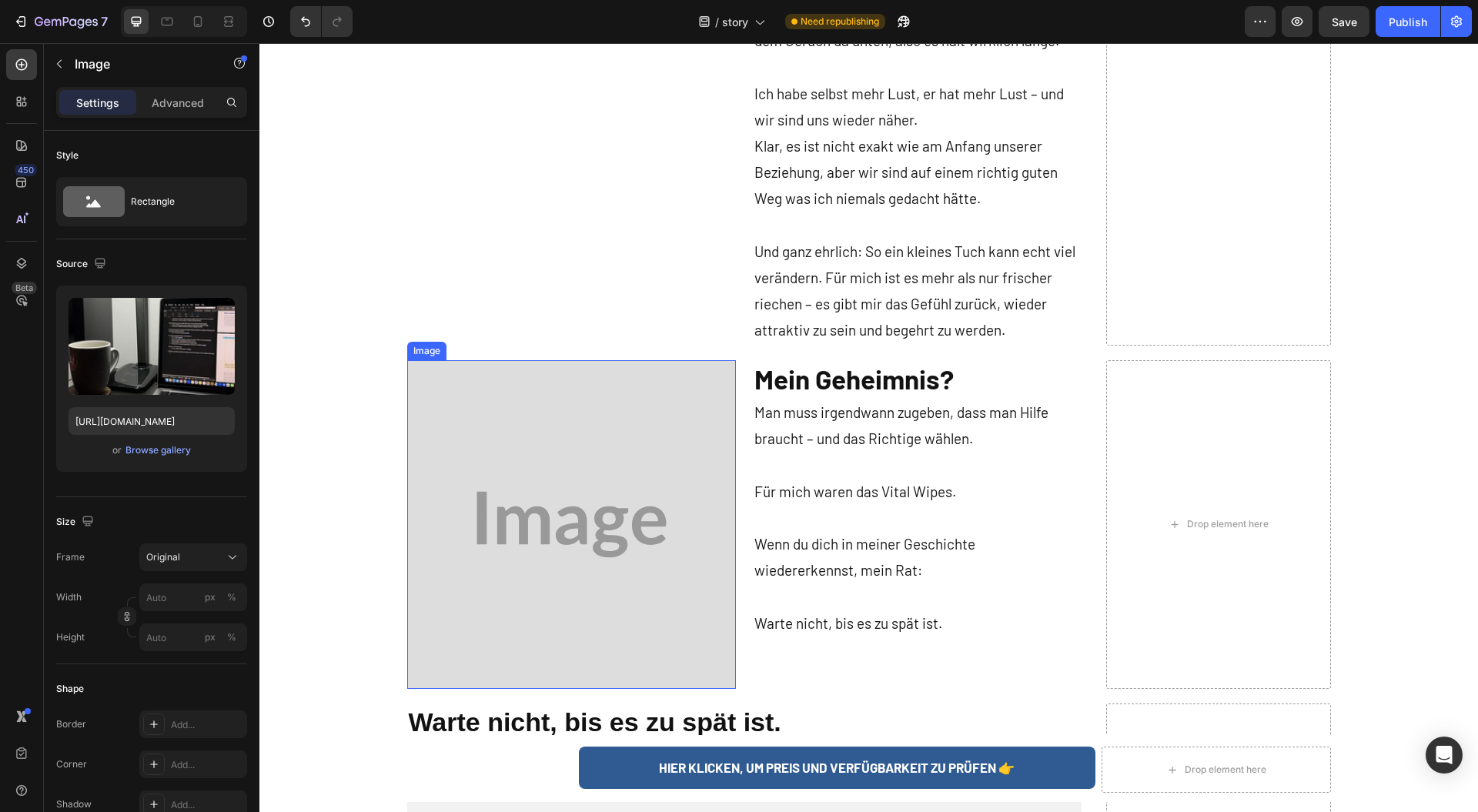
click at [584, 473] on img at bounding box center [572, 524] width 328 height 328
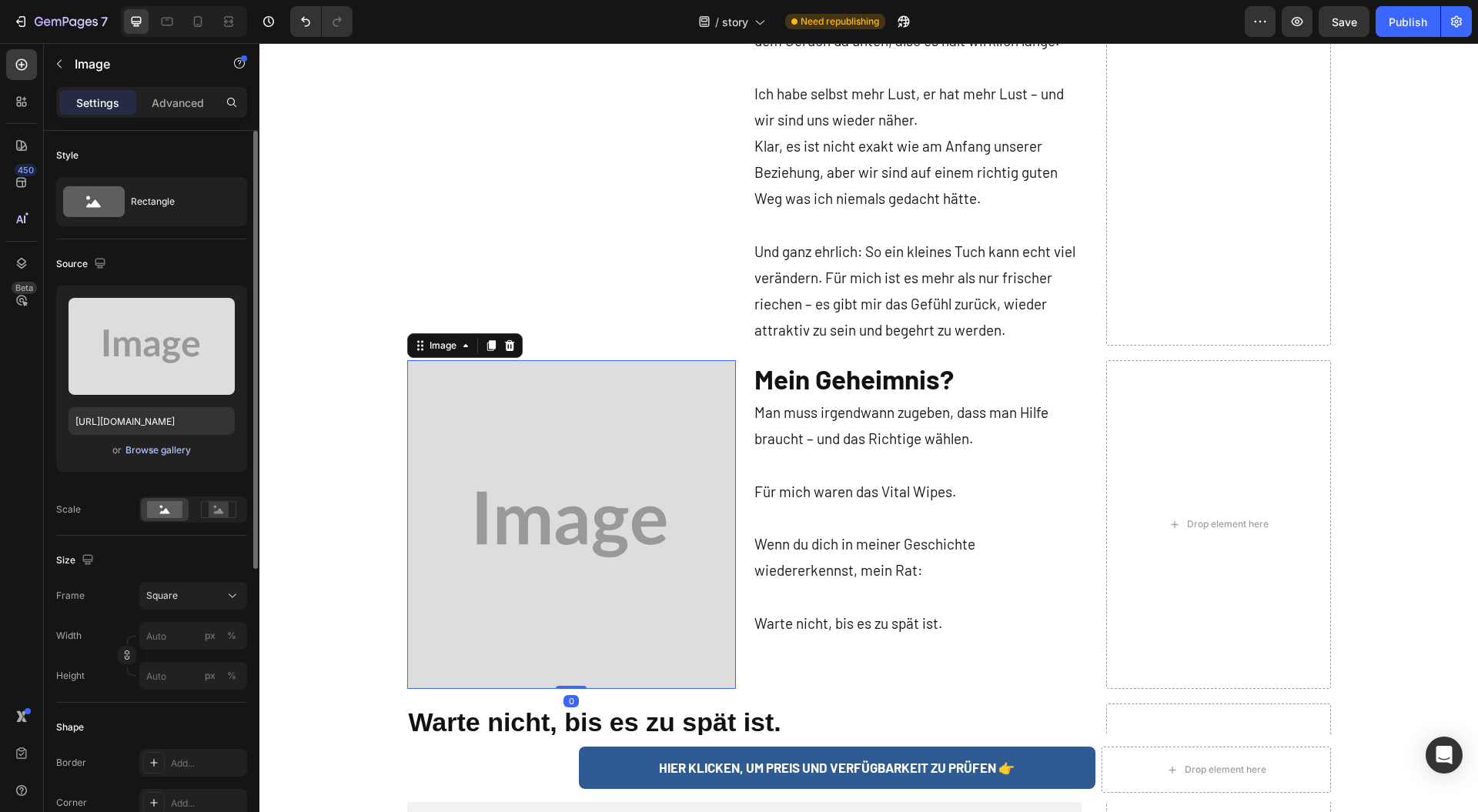
click at [164, 449] on div "Browse gallery" at bounding box center [158, 450] width 66 height 14
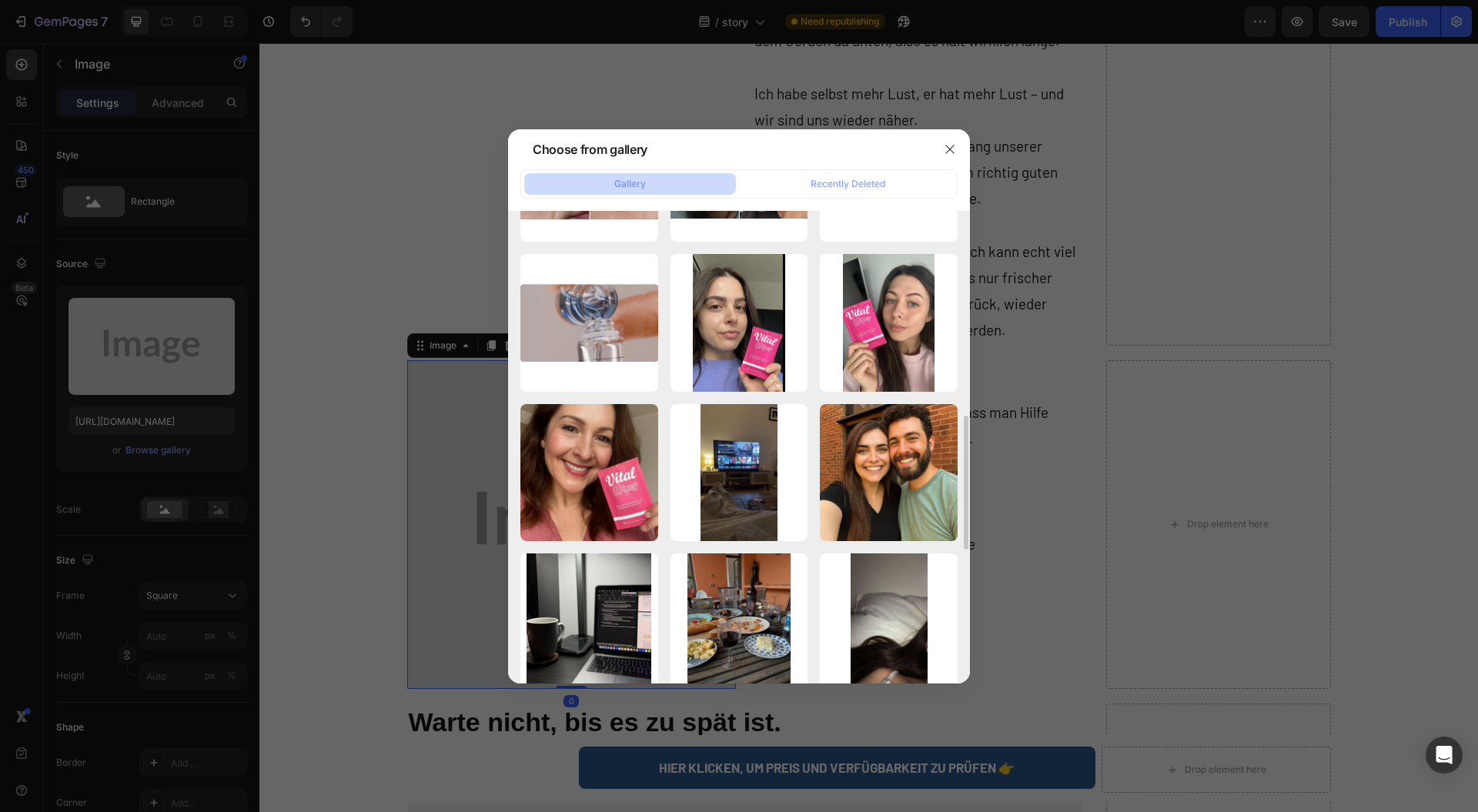
scroll to position [923, 0]
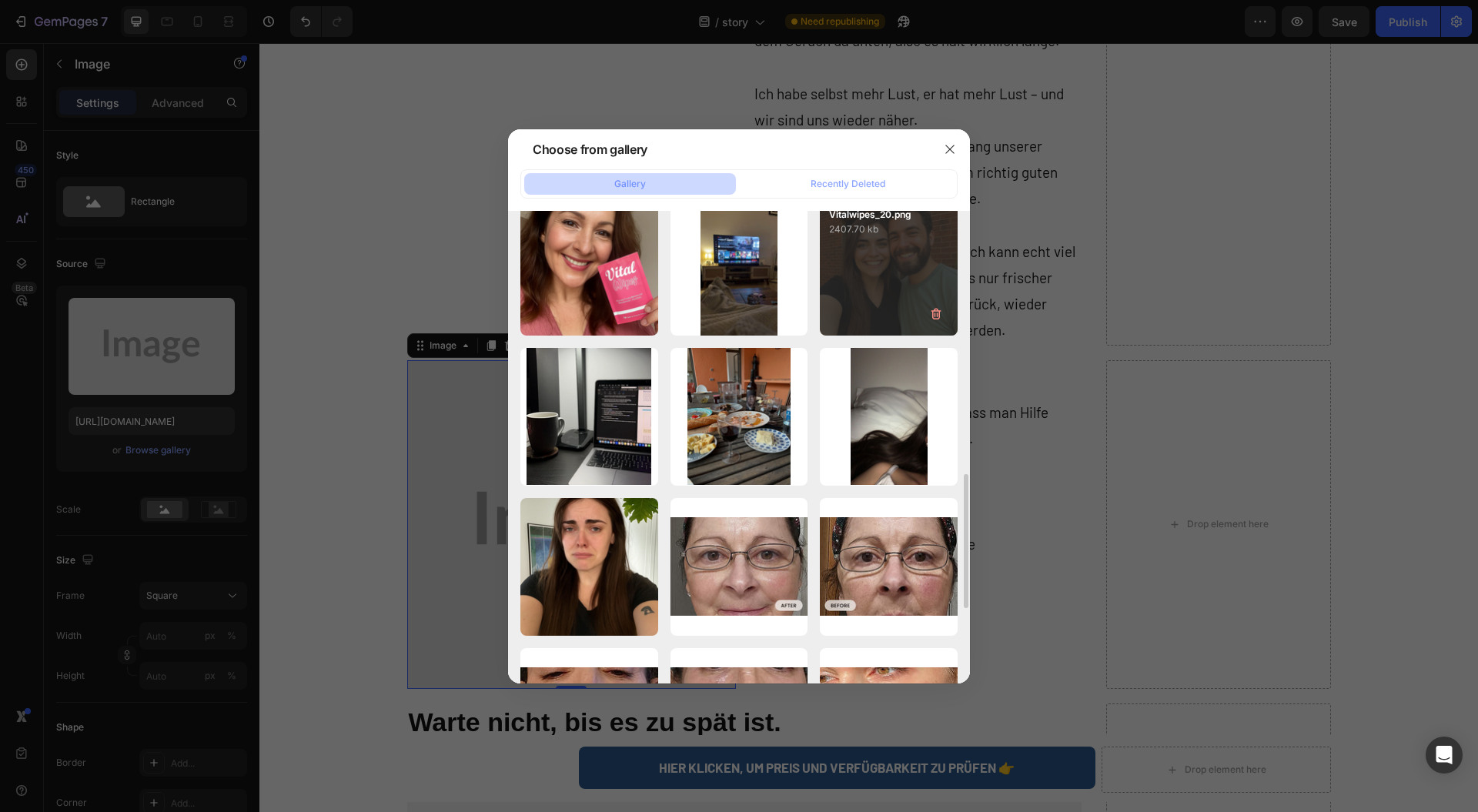
click at [877, 301] on div "Vitalwipes_20.png 2407.70 kb" at bounding box center [889, 267] width 138 height 138
type input "[URL][DOMAIN_NAME]"
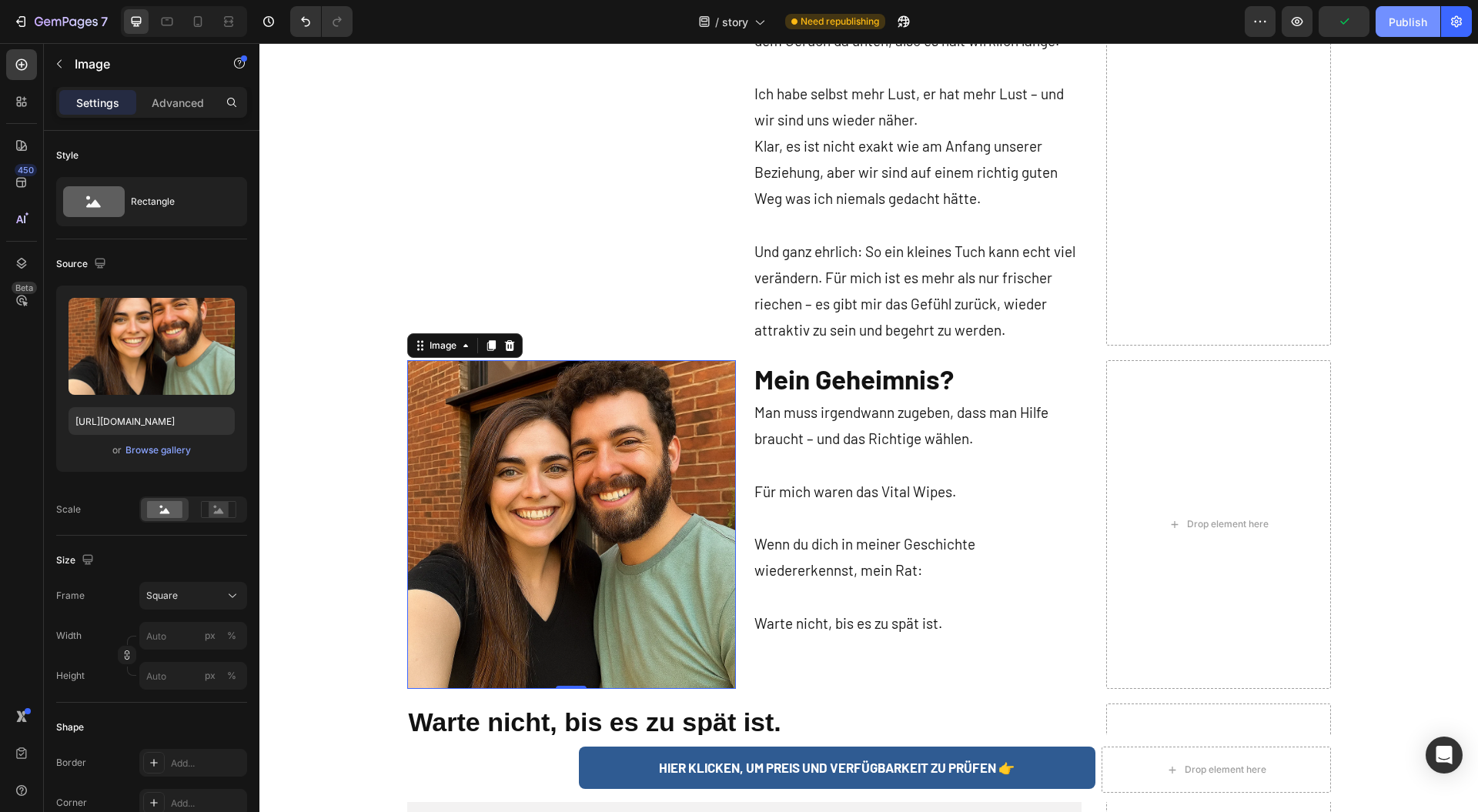
click at [1395, 26] on div "Publish" at bounding box center [1408, 21] width 39 height 16
